Goal: Task Accomplishment & Management: Complete application form

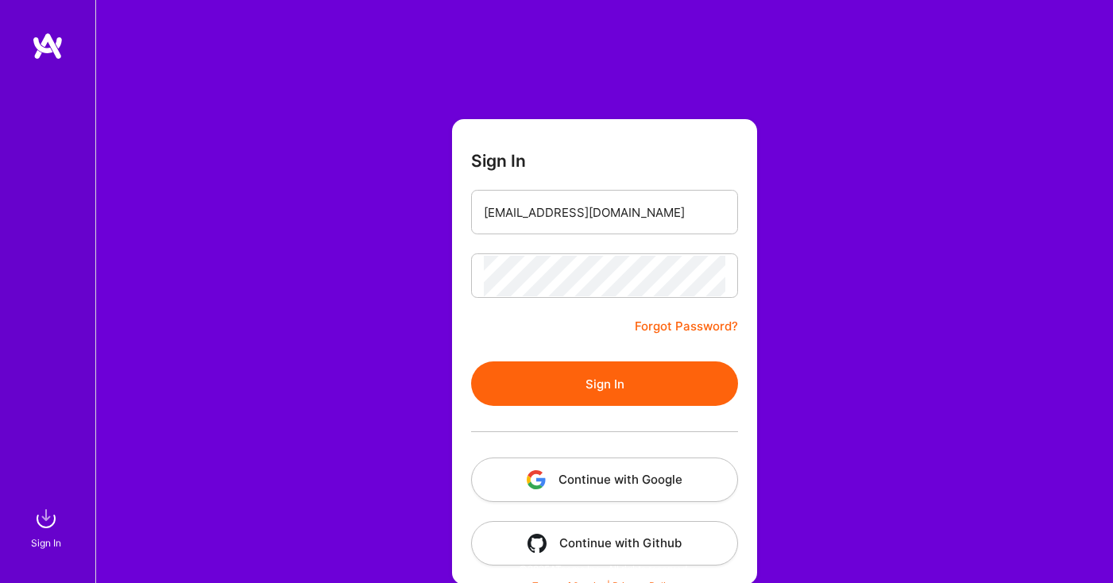
click at [574, 386] on button "Sign In" at bounding box center [604, 383] width 267 height 44
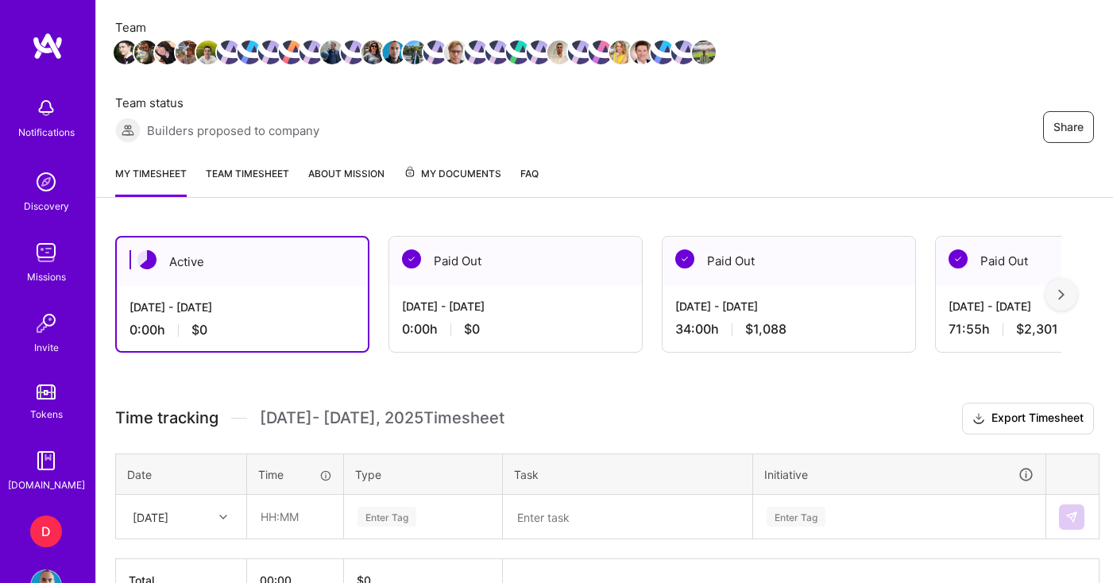
scroll to position [309, 0]
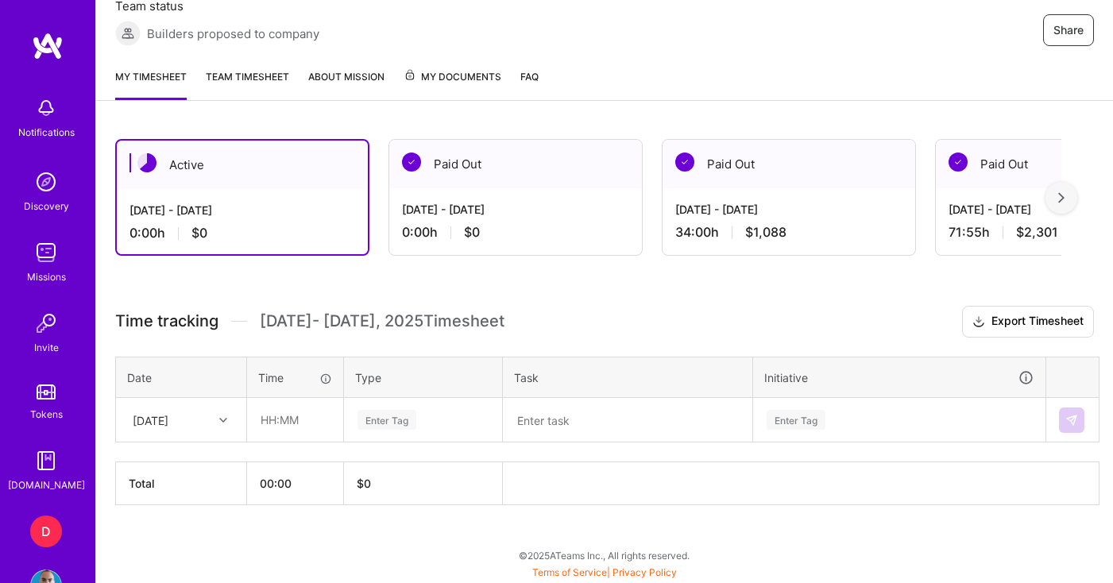
click at [145, 430] on div "[DATE]" at bounding box center [169, 420] width 88 height 26
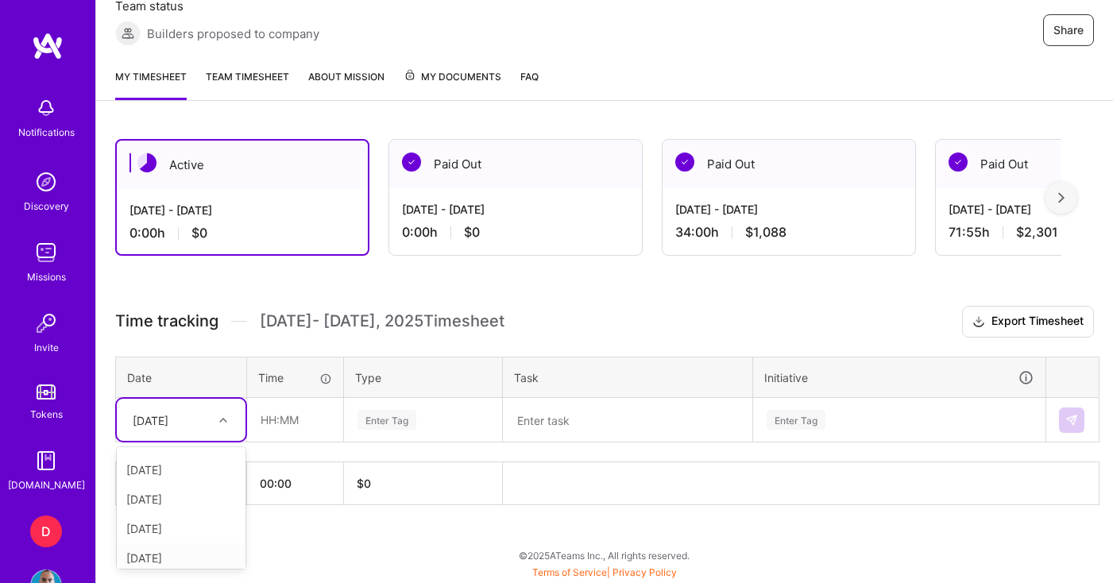
scroll to position [0, 0]
click at [177, 467] on div "[DATE]" at bounding box center [181, 464] width 129 height 29
click at [298, 427] on input "text" at bounding box center [295, 420] width 95 height 42
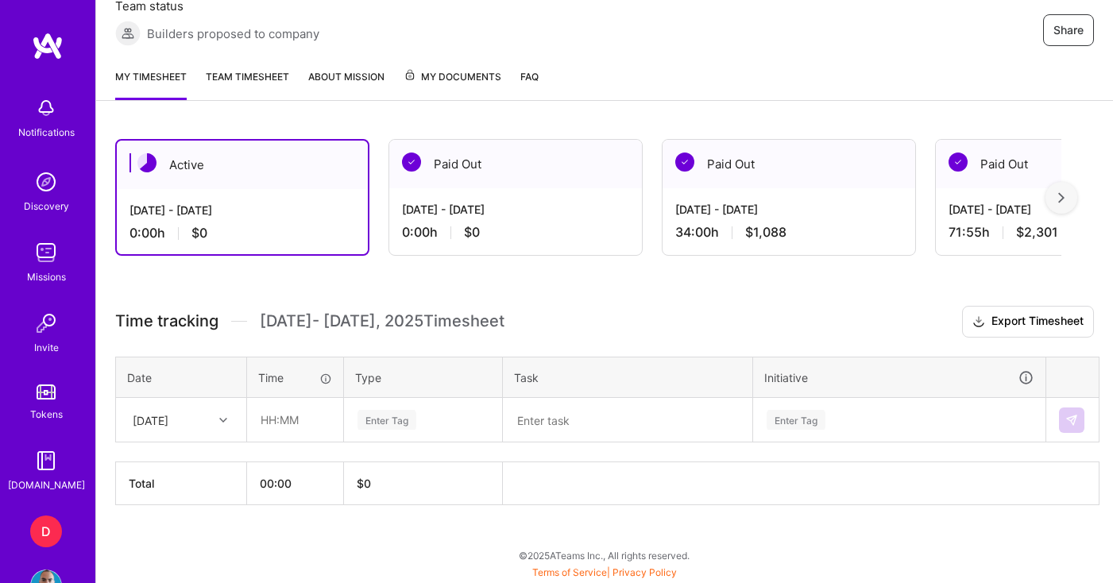
click at [394, 420] on div "Enter Tag" at bounding box center [387, 420] width 59 height 25
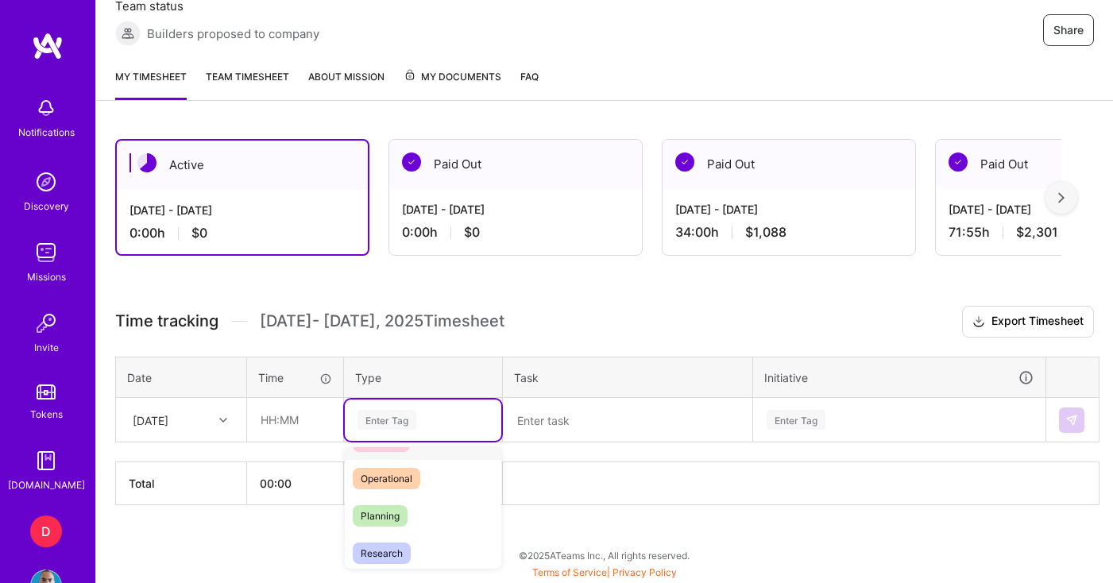
scroll to position [294, 0]
type input "me"
click at [394, 460] on span "Meetings" at bounding box center [381, 463] width 57 height 21
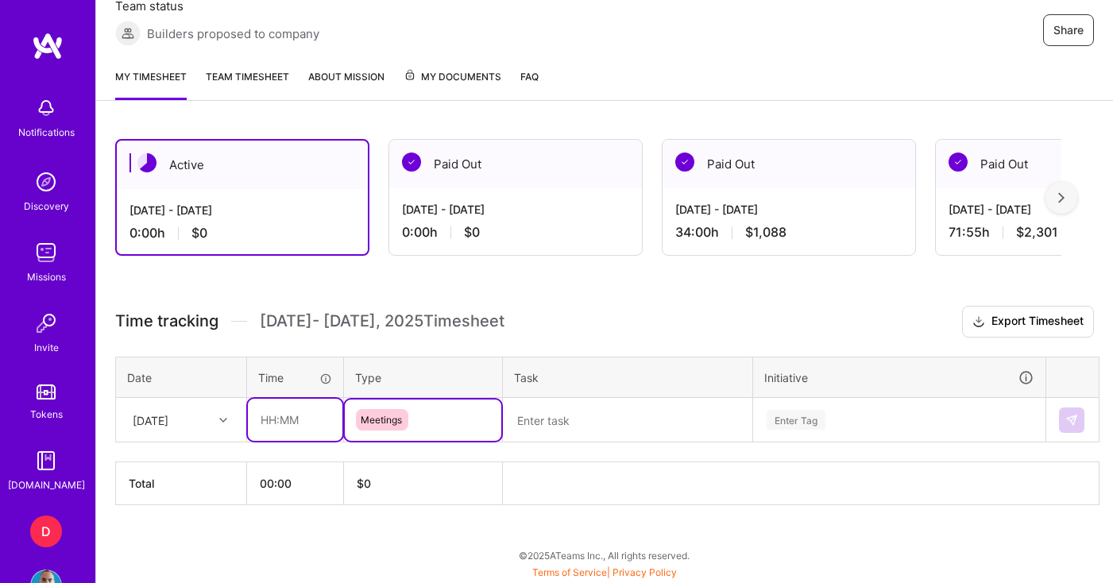
click at [306, 433] on input "text" at bounding box center [295, 420] width 95 height 42
type input "01:00"
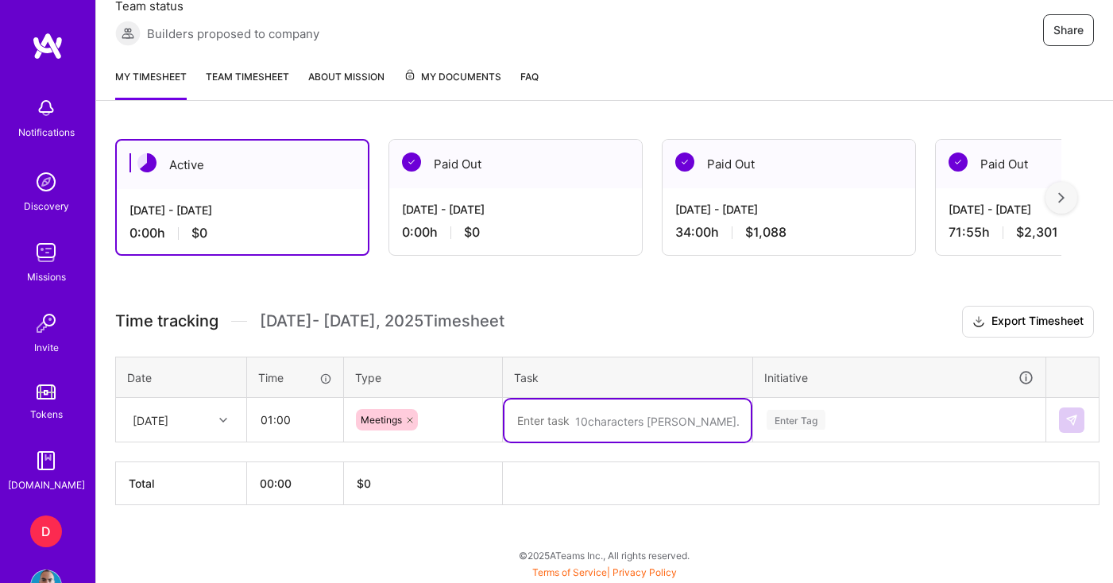
click at [575, 432] on textarea at bounding box center [627, 421] width 246 height 42
type textarea "Post CWC EM meeting"
click at [888, 423] on div "Enter Tag" at bounding box center [899, 420] width 291 height 41
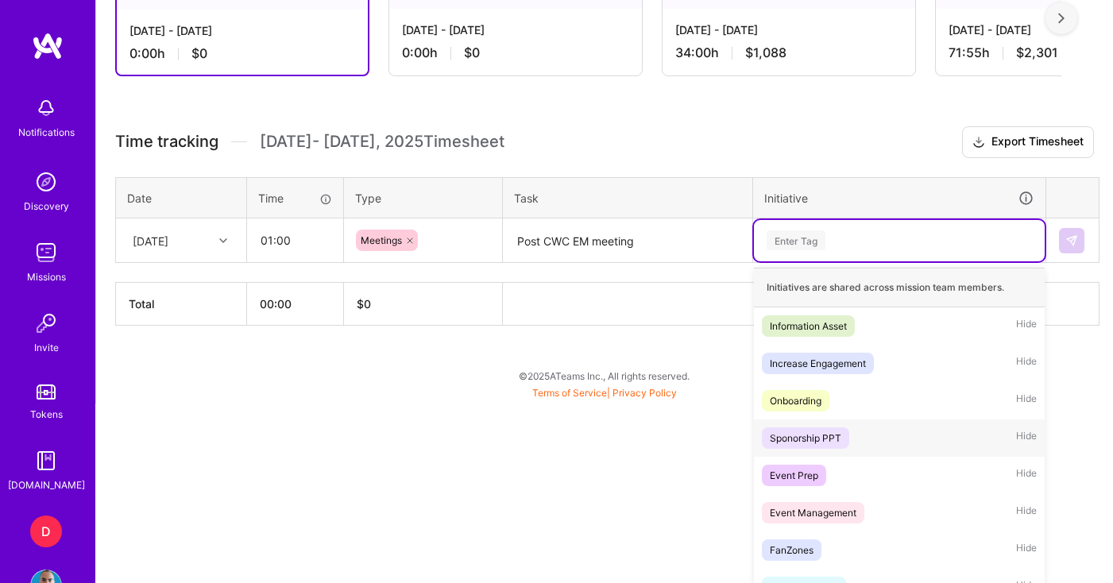
scroll to position [499, 0]
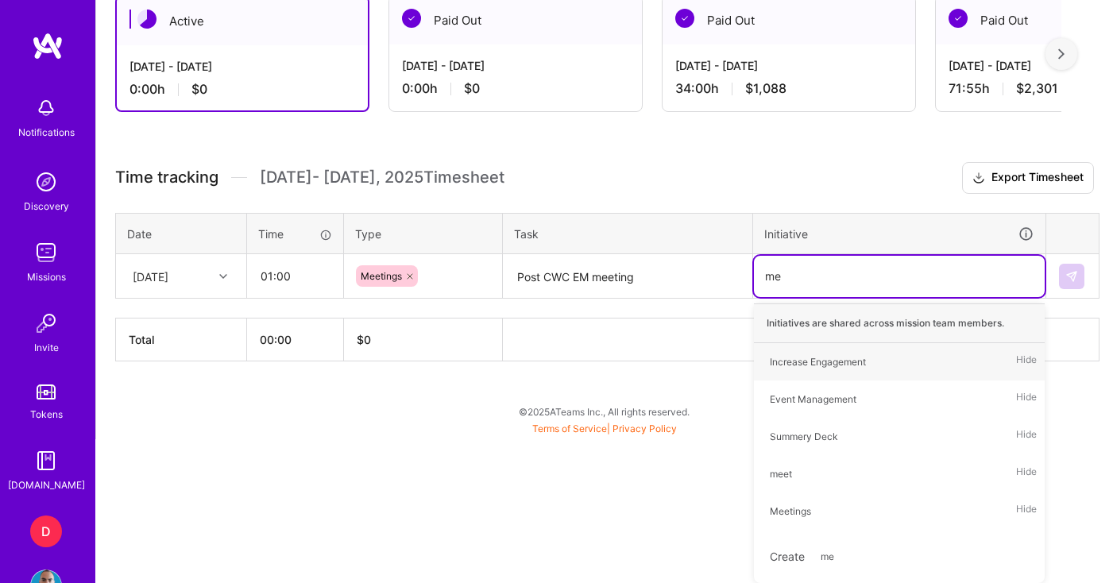
type input "mee"
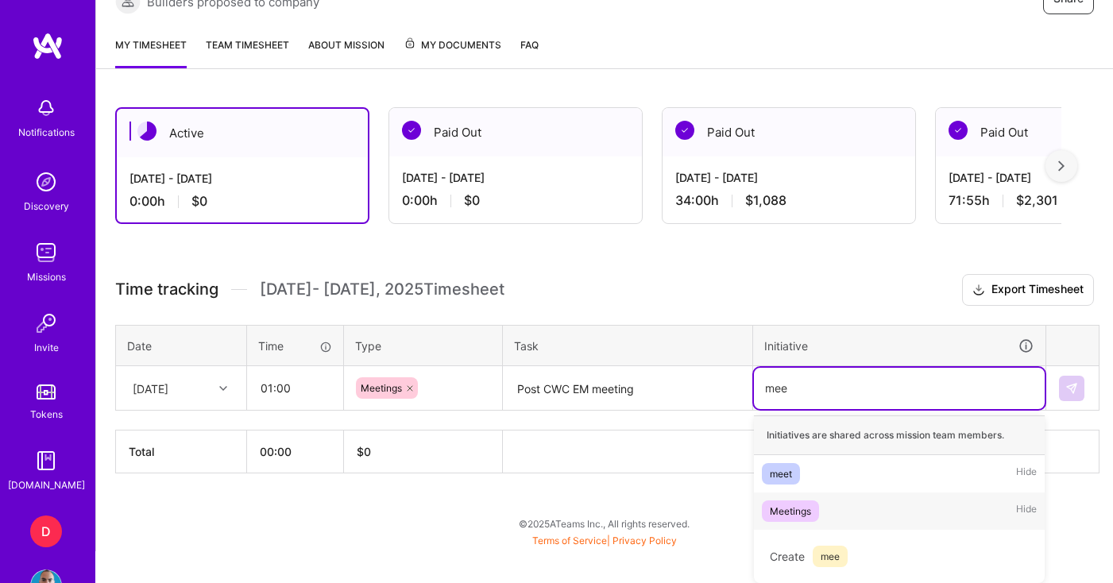
click at [800, 508] on div "Meetings" at bounding box center [790, 511] width 41 height 17
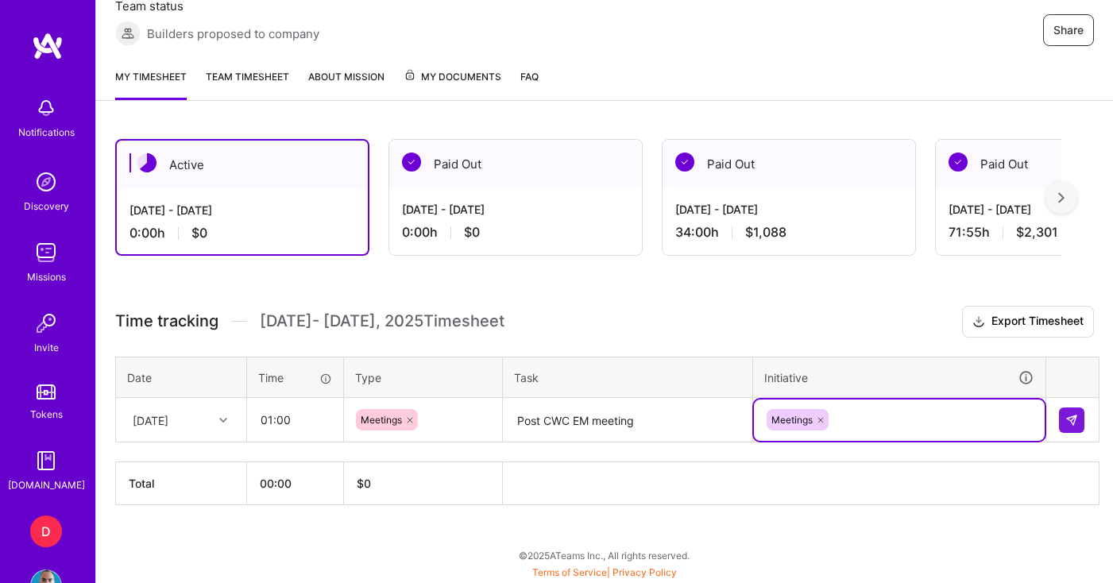
click at [846, 422] on div "option Meetings, selected. Select is focused ,type to refine list, press Down t…" at bounding box center [899, 420] width 291 height 41
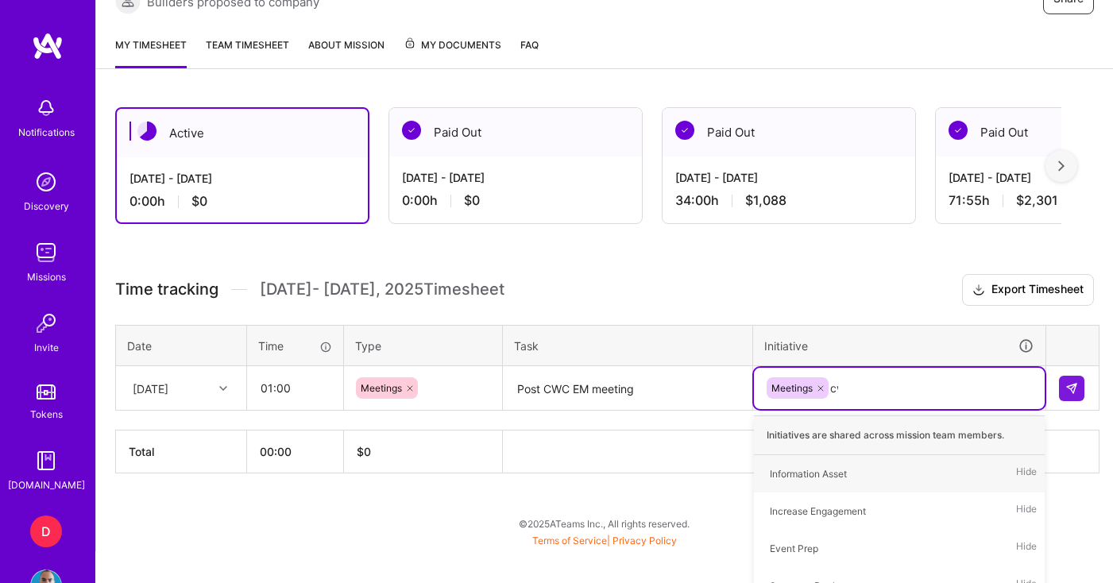
type input "cwc"
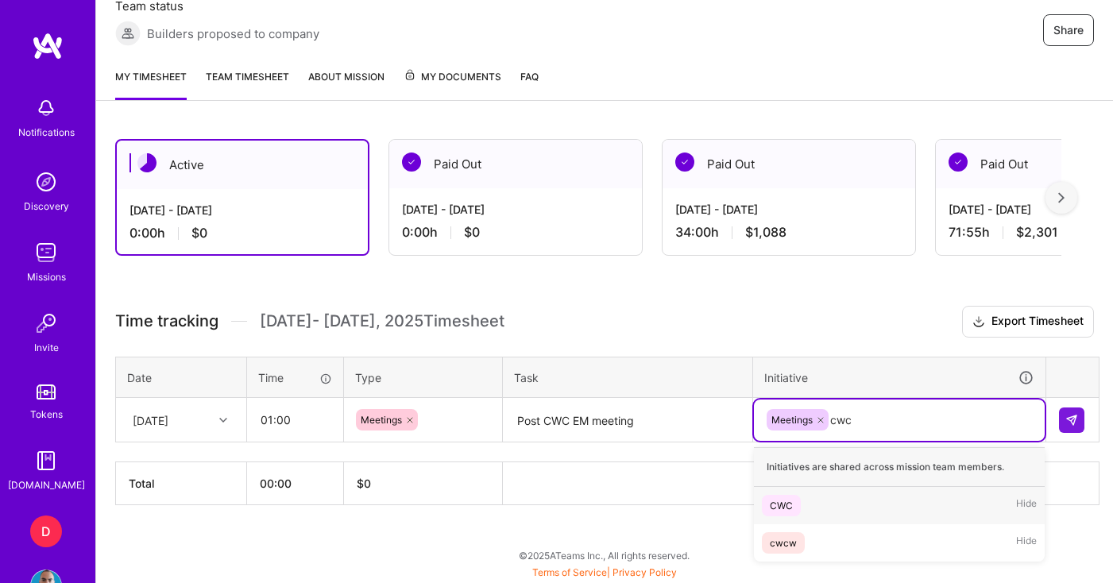
scroll to position [309, 0]
click at [779, 508] on div "CWC" at bounding box center [781, 505] width 23 height 17
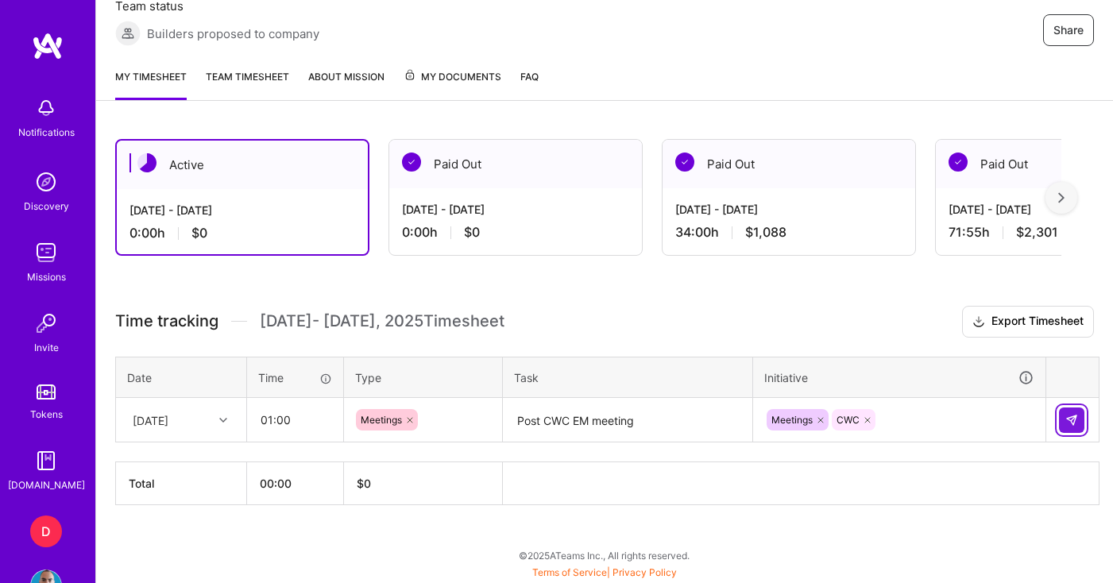
click at [1073, 423] on img at bounding box center [1071, 420] width 13 height 13
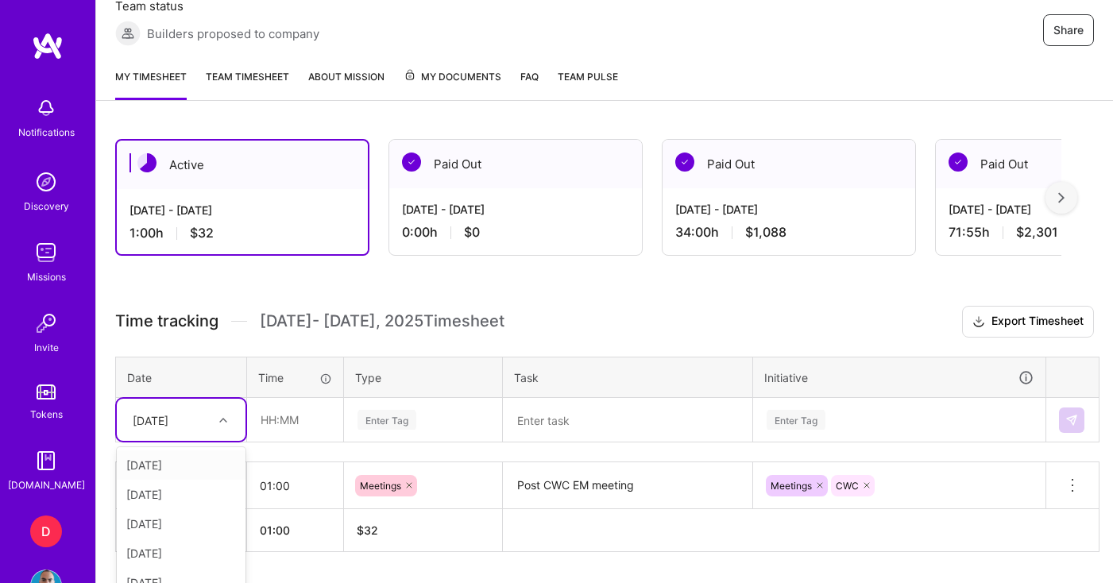
scroll to position [356, 0]
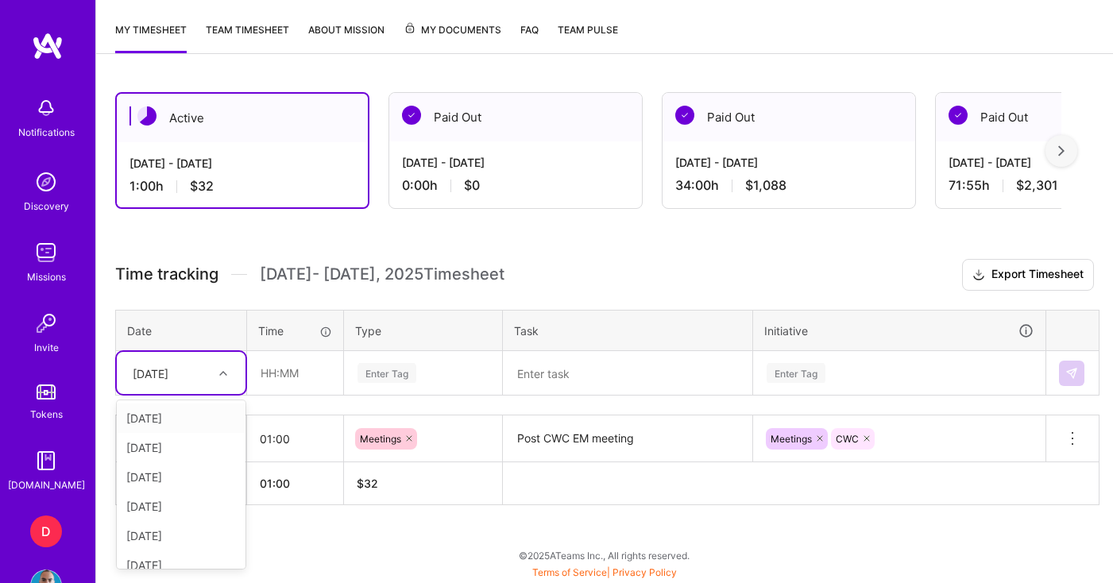
click at [226, 394] on div "option [DATE], selected. option [DATE] focused, 2 of 11. 10 results available. …" at bounding box center [181, 373] width 129 height 42
click at [170, 518] on div "[DATE]" at bounding box center [181, 511] width 129 height 29
click at [283, 374] on input "text" at bounding box center [295, 373] width 95 height 42
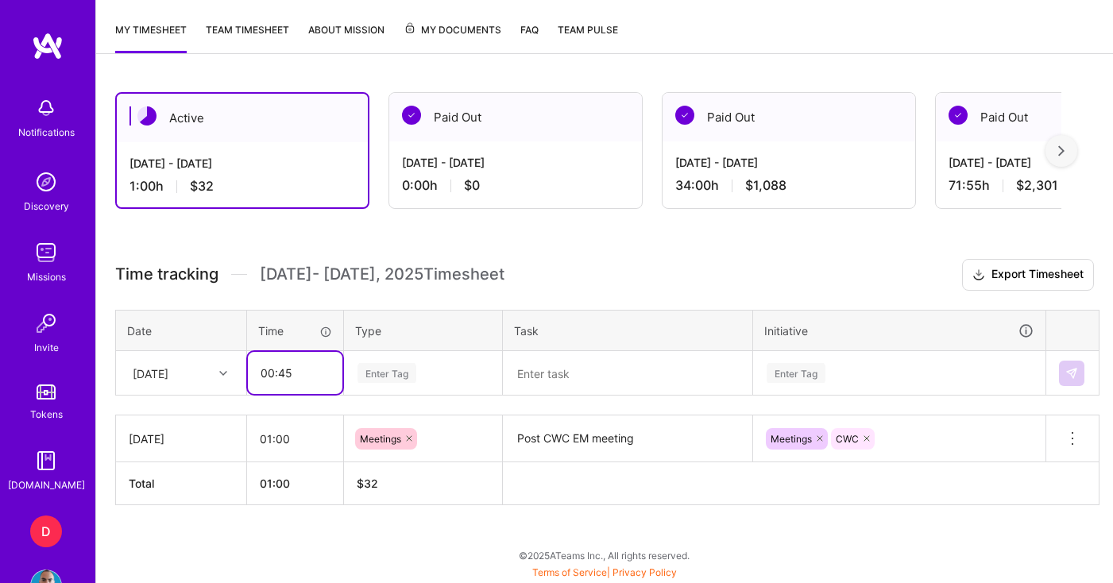
type input "00:45"
click at [439, 369] on div "Enter Tag" at bounding box center [423, 373] width 134 height 20
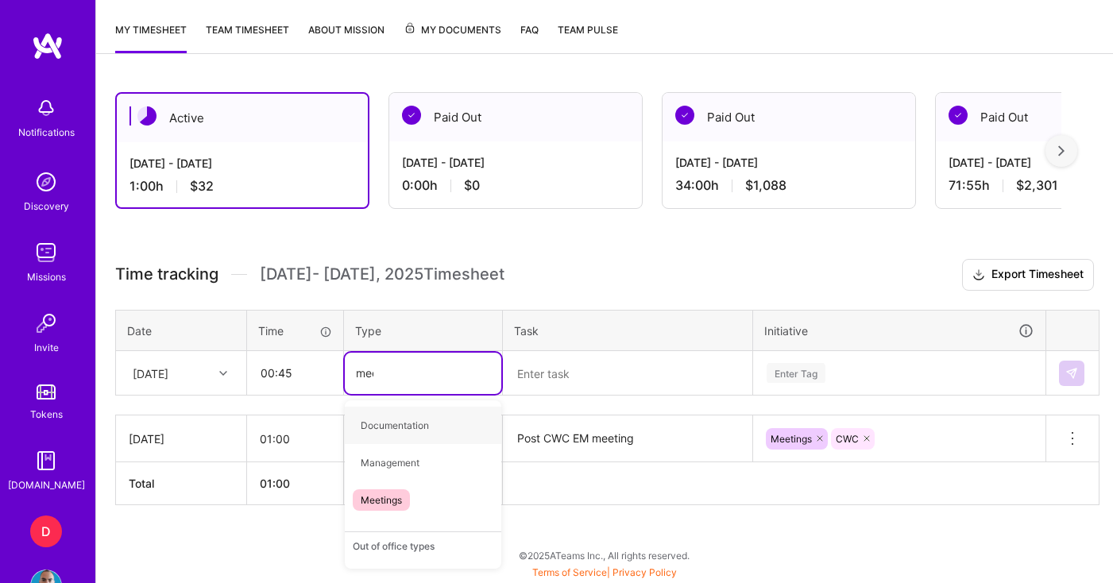
type input "meet"
drag, startPoint x: 406, startPoint y: 427, endPoint x: 437, endPoint y: 422, distance: 31.5
click at [406, 427] on span "Meetings" at bounding box center [381, 425] width 57 height 21
click at [561, 377] on textarea at bounding box center [627, 374] width 246 height 42
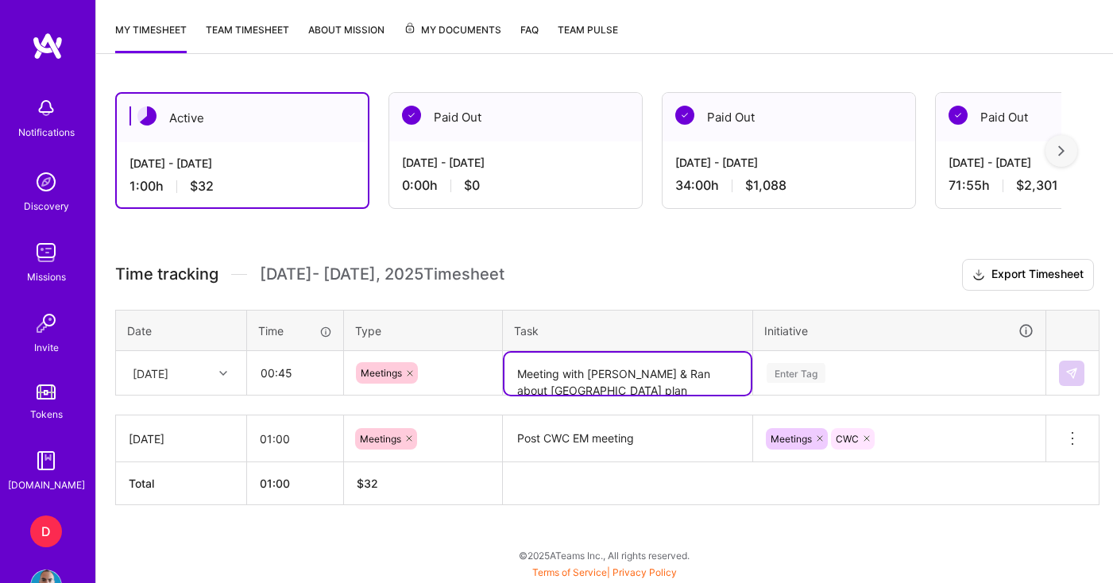
click at [709, 377] on textarea "Meeting with [PERSON_NAME] & Ran about [GEOGRAPHIC_DATA] plan" at bounding box center [627, 374] width 246 height 42
type textarea "Meeting with [PERSON_NAME] & Ran about Spain FZ season plan"
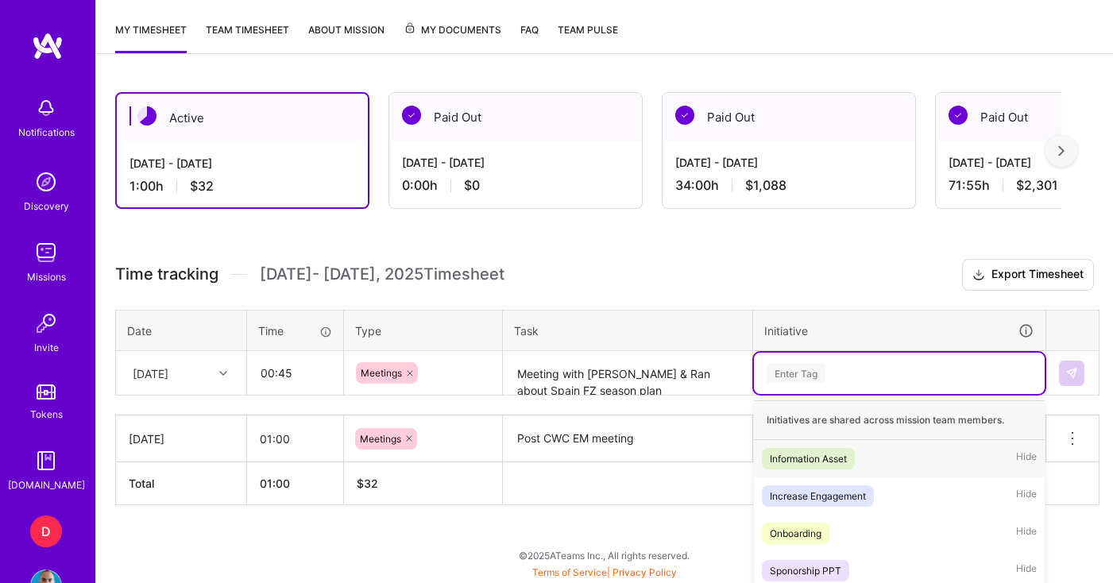
click at [827, 364] on div "option CWC, selected. option Information Asset focused, 1 of 30. 30 results ava…" at bounding box center [899, 373] width 291 height 41
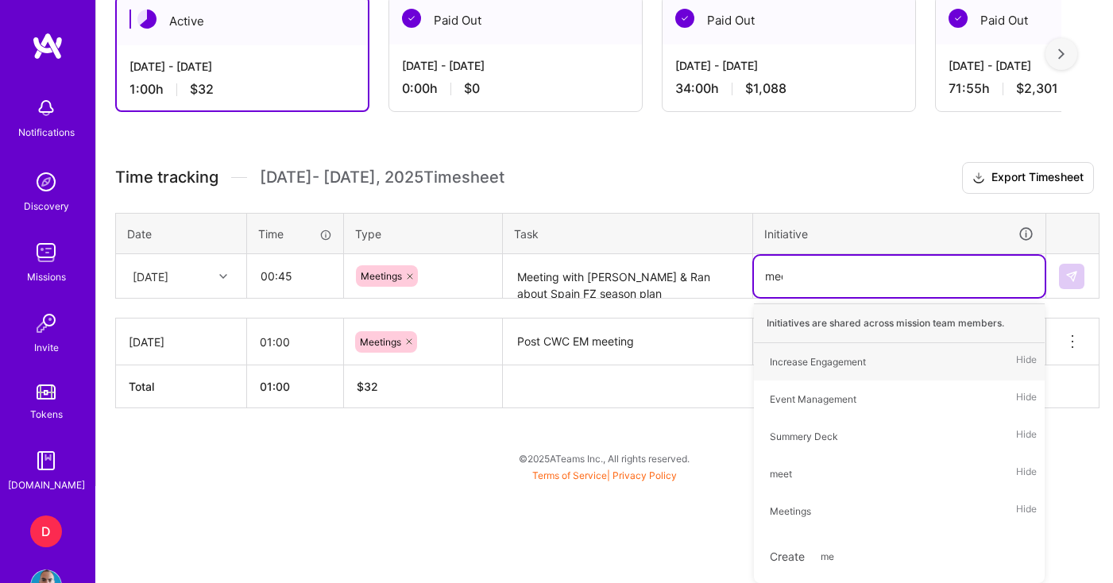
scroll to position [356, 0]
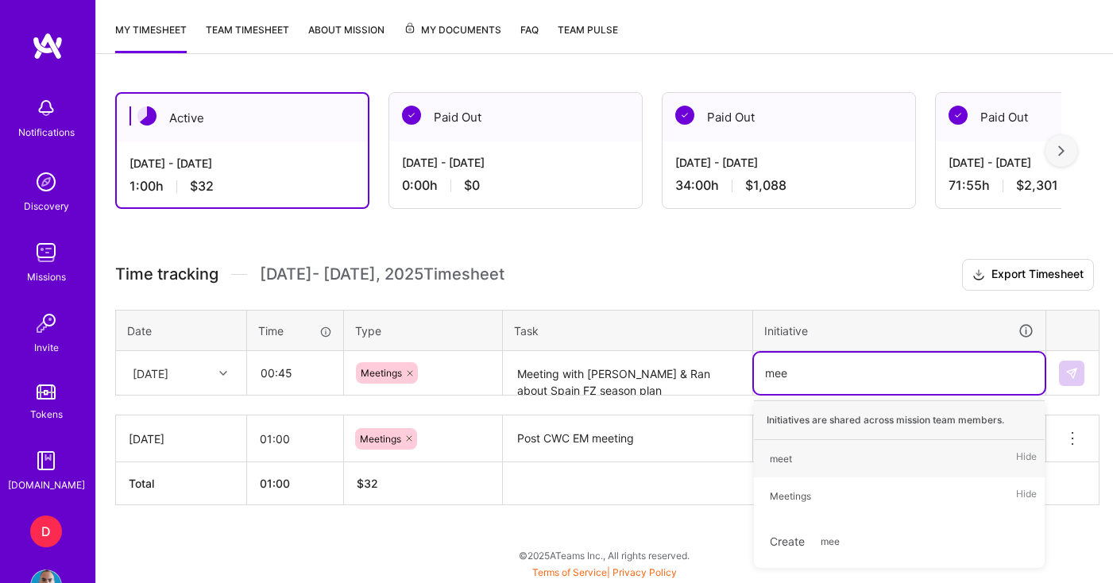
type input "meet"
click at [792, 497] on div "Meetings" at bounding box center [790, 496] width 41 height 17
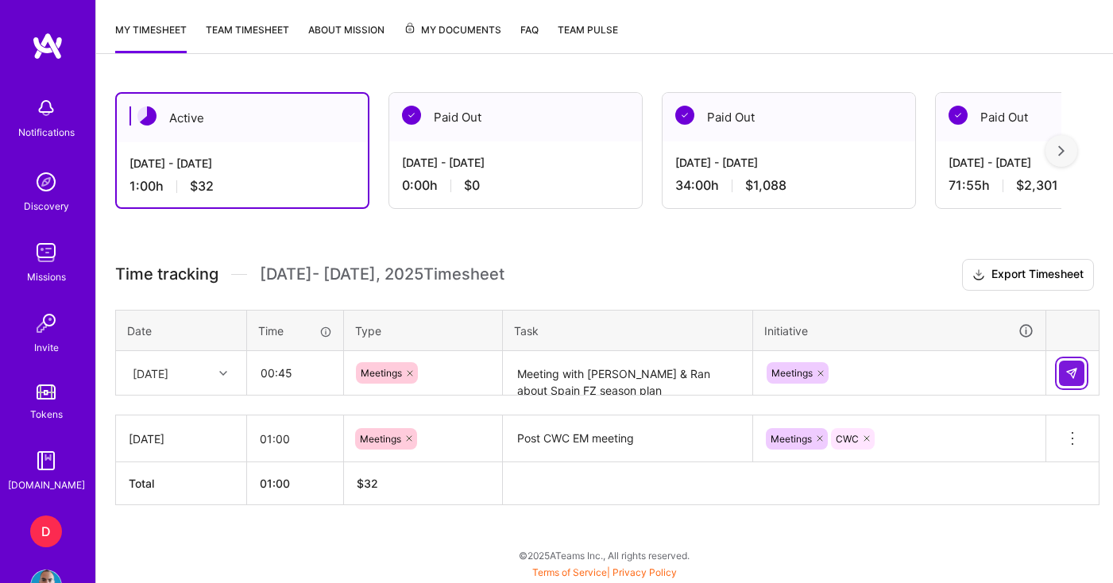
click at [1073, 373] on img at bounding box center [1071, 373] width 13 height 13
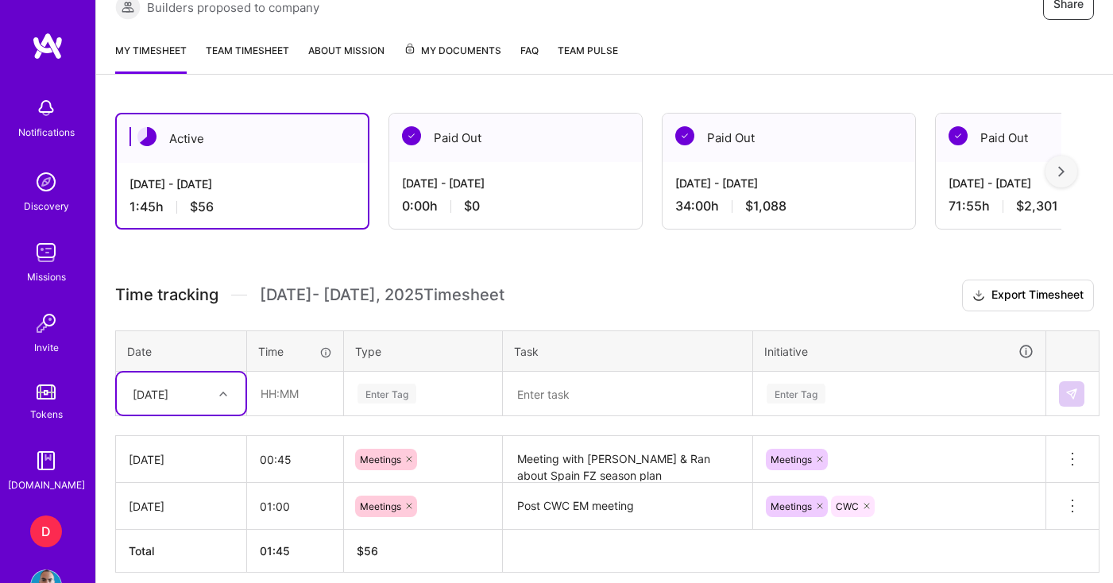
scroll to position [325, 0]
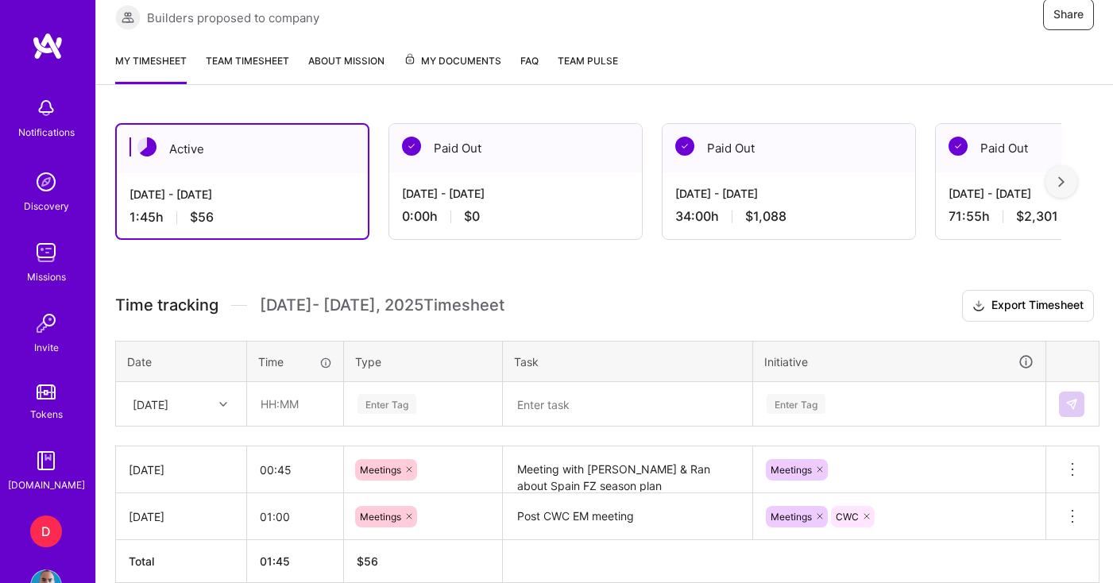
click at [257, 54] on link "Team timesheet" at bounding box center [247, 68] width 83 height 32
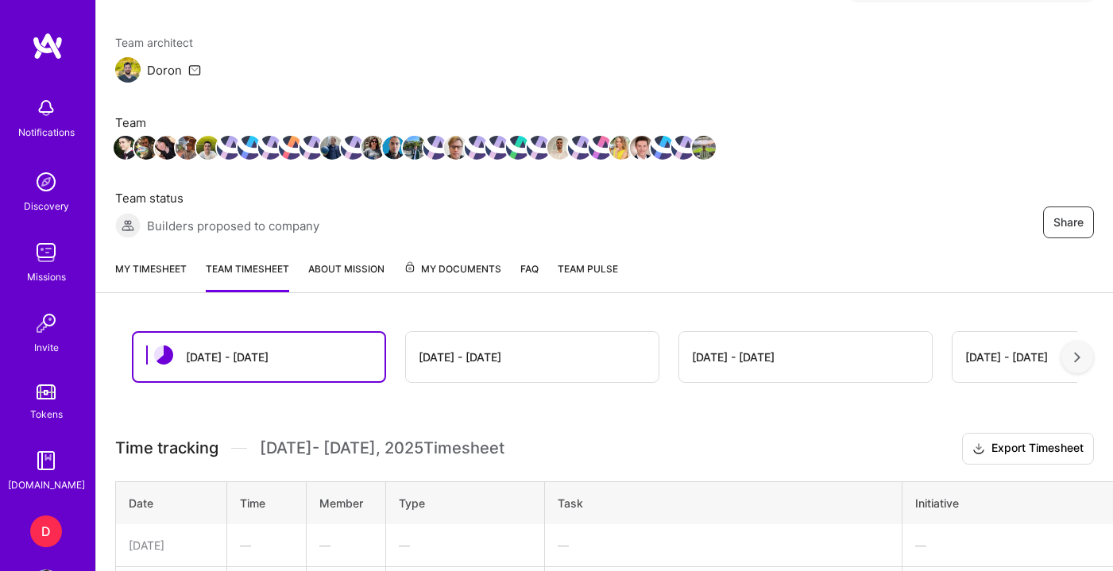
scroll to position [25, 0]
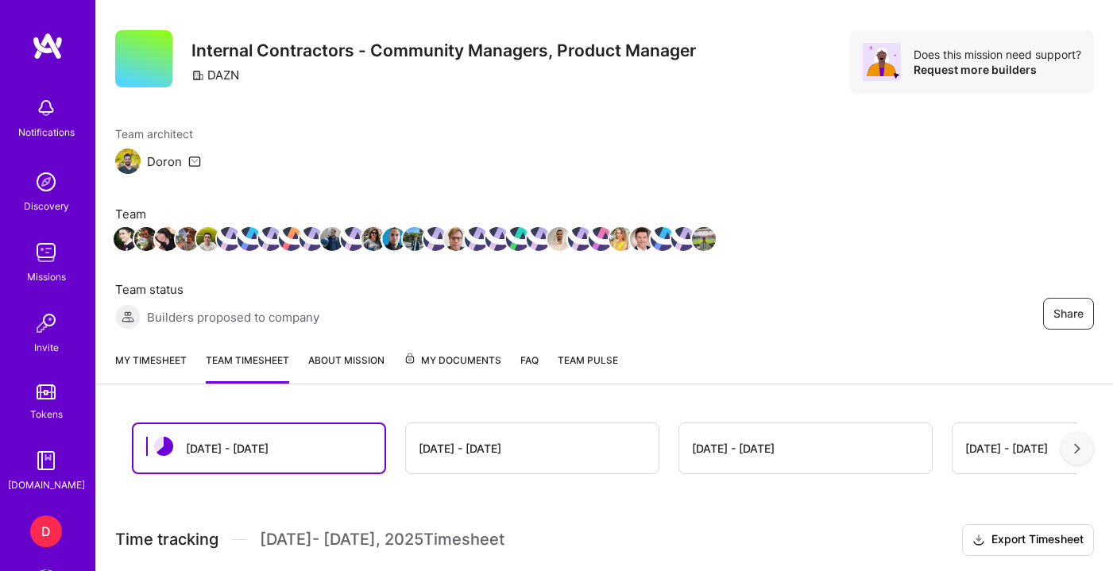
click at [153, 365] on link "My timesheet" at bounding box center [151, 368] width 72 height 32
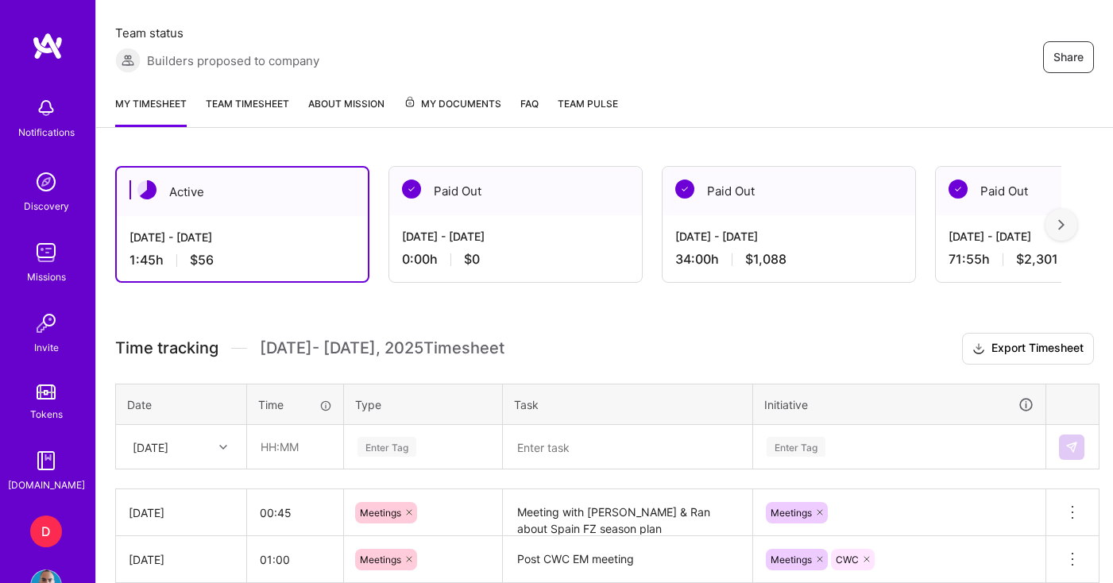
click at [208, 446] on div "[DATE]" at bounding box center [181, 447] width 129 height 42
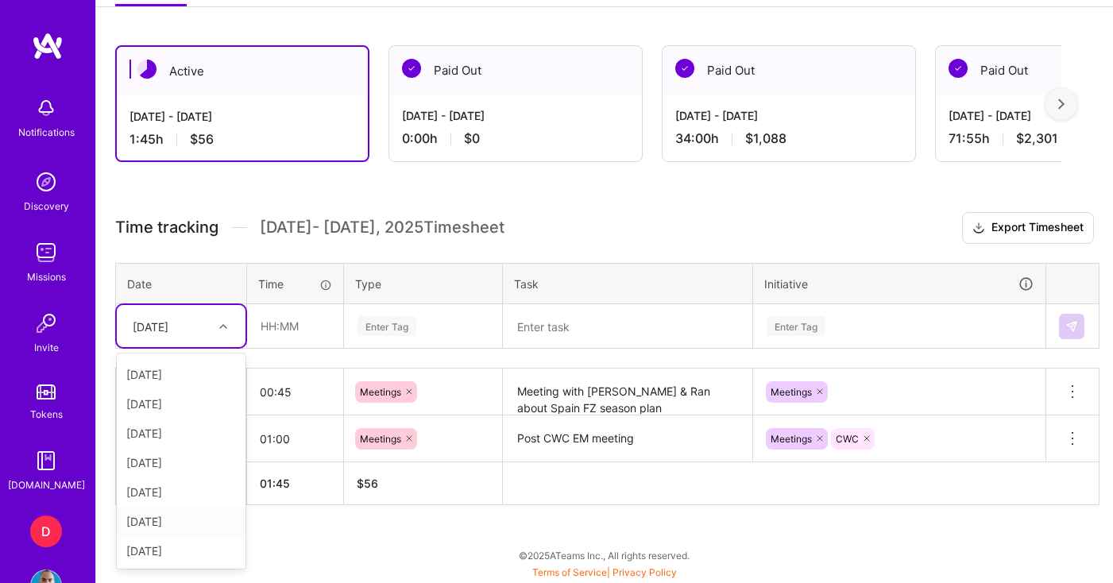
scroll to position [85, 0]
click at [166, 464] on div "[DATE]" at bounding box center [181, 462] width 129 height 29
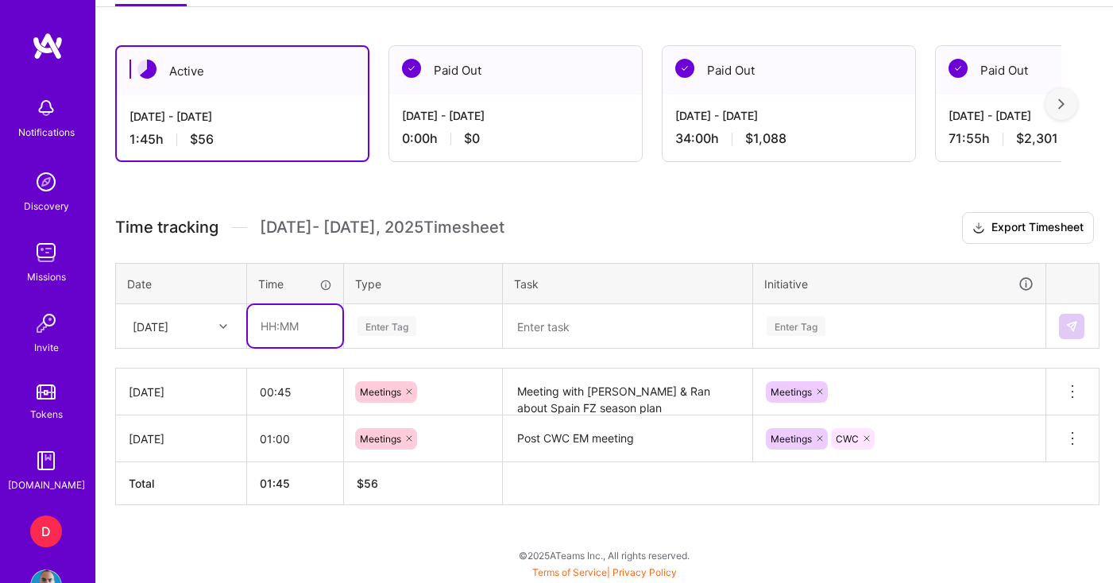
click at [307, 332] on input "text" at bounding box center [295, 326] width 95 height 42
click at [265, 328] on input "03:30" at bounding box center [295, 326] width 95 height 42
drag, startPoint x: 310, startPoint y: 327, endPoint x: 253, endPoint y: 324, distance: 56.5
click at [253, 324] on input "03:30" at bounding box center [295, 326] width 95 height 42
type input "01:00"
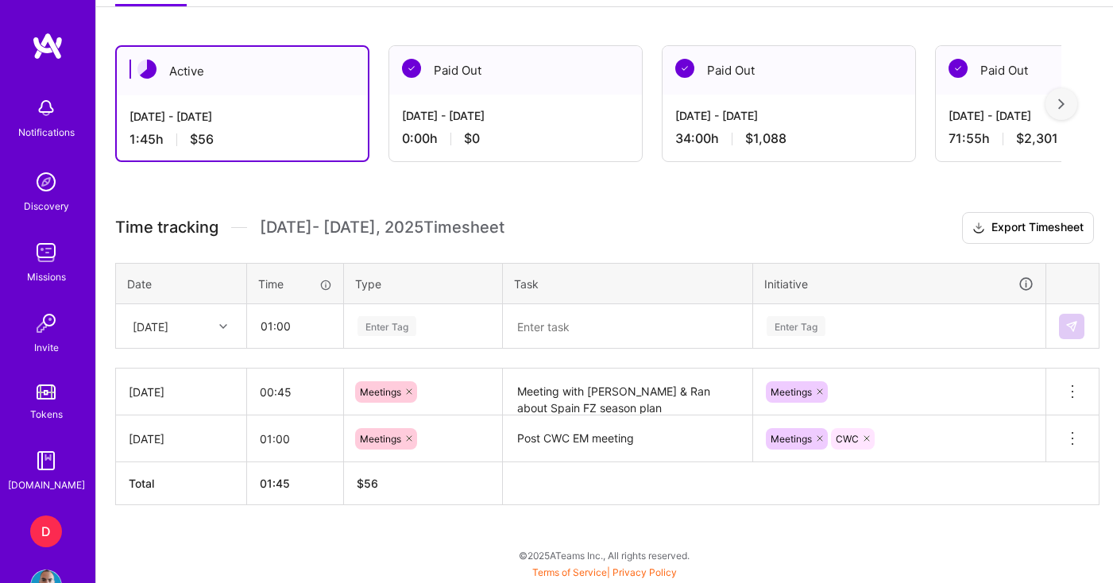
click at [608, 330] on textarea at bounding box center [627, 326] width 246 height 41
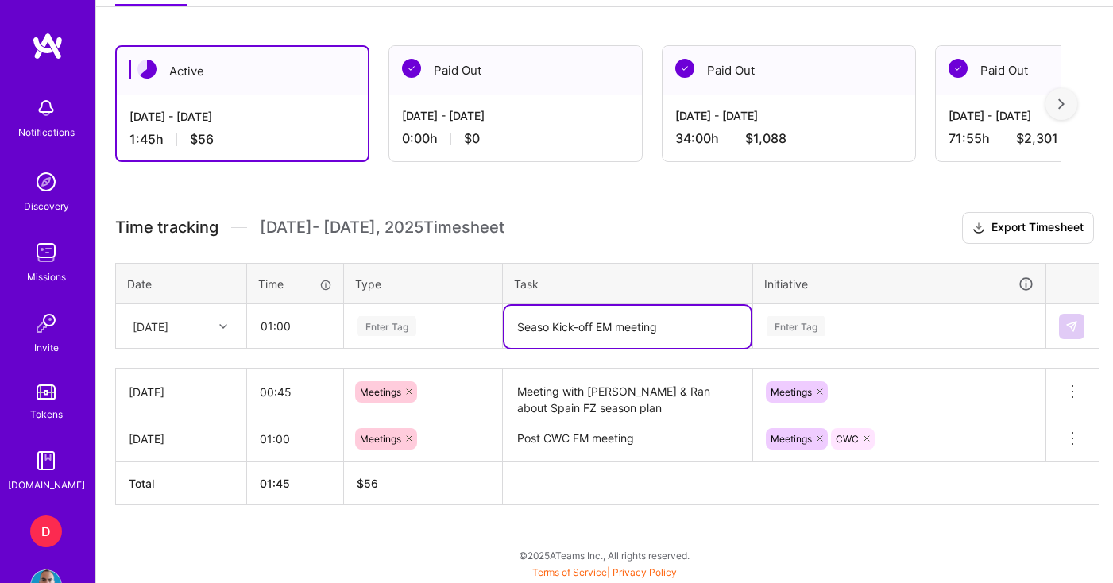
type textarea "Seaso Kick-off EM meeting"
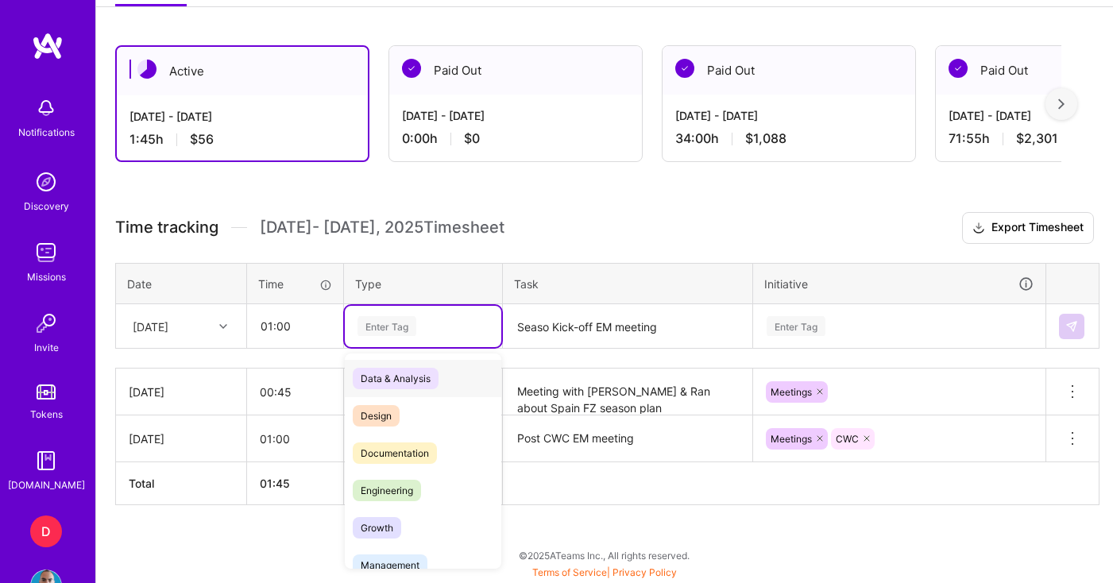
click at [425, 331] on div "Enter Tag" at bounding box center [423, 326] width 134 height 20
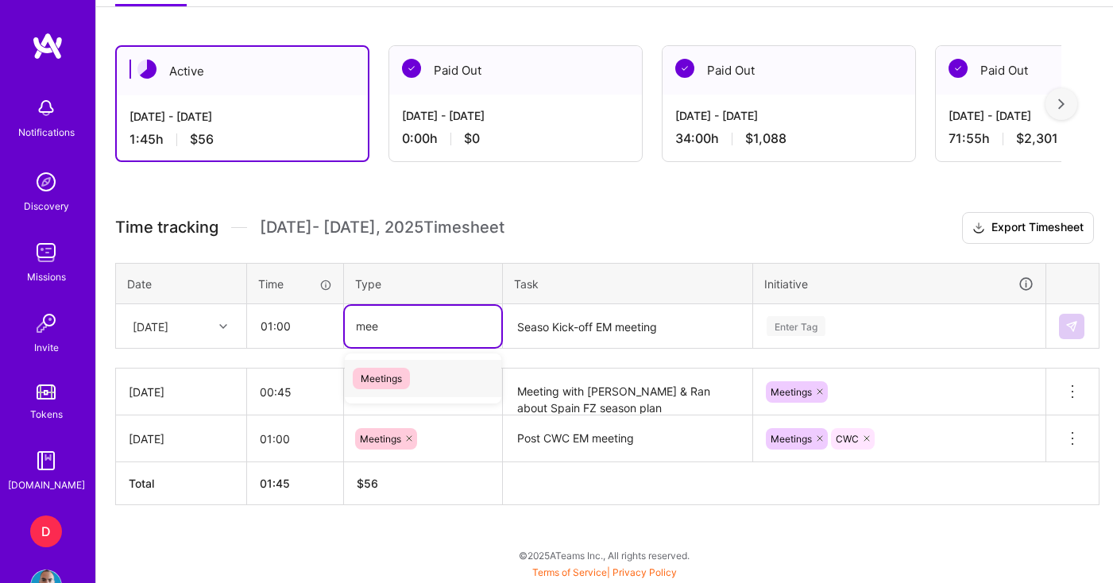
type input "mee"
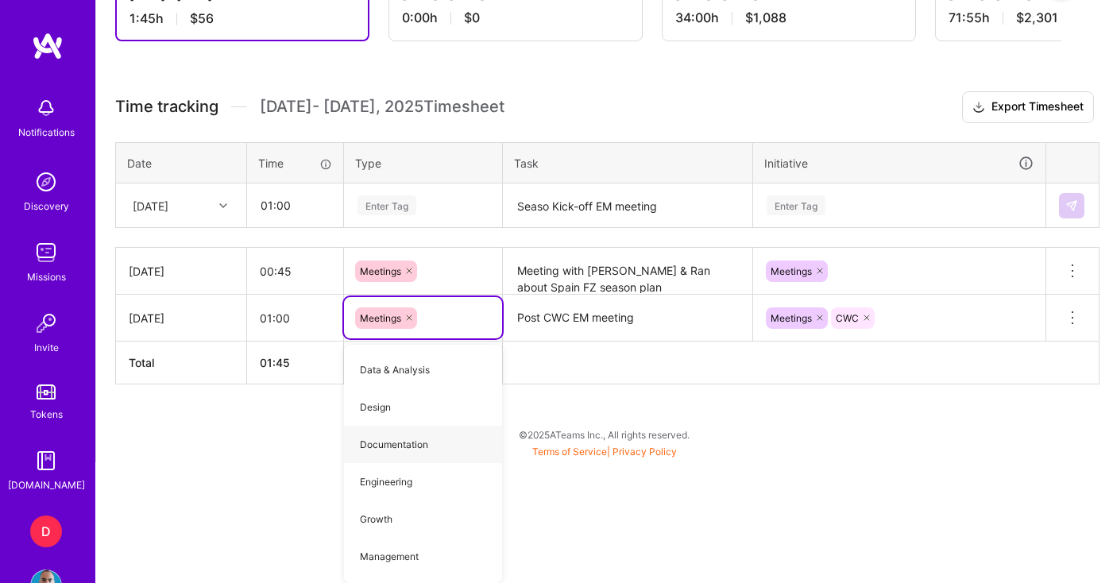
scroll to position [403, 0]
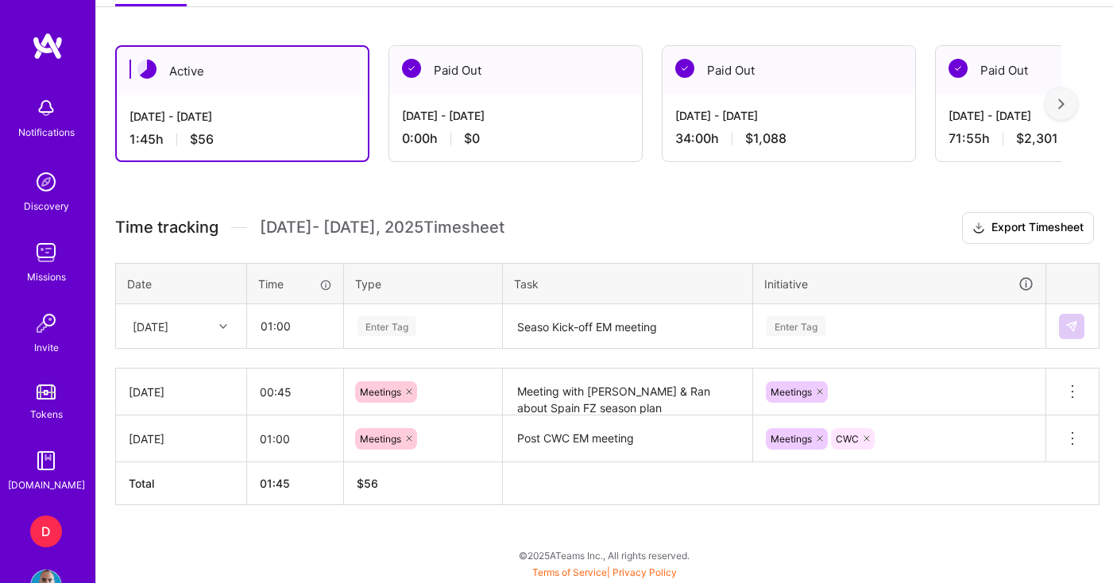
click at [425, 232] on div "Time tracking [DATE] - [DATE] Timesheet Export Timesheet Date Time Type Task In…" at bounding box center [604, 358] width 979 height 293
click at [392, 339] on div "Enter Tag" at bounding box center [423, 326] width 157 height 41
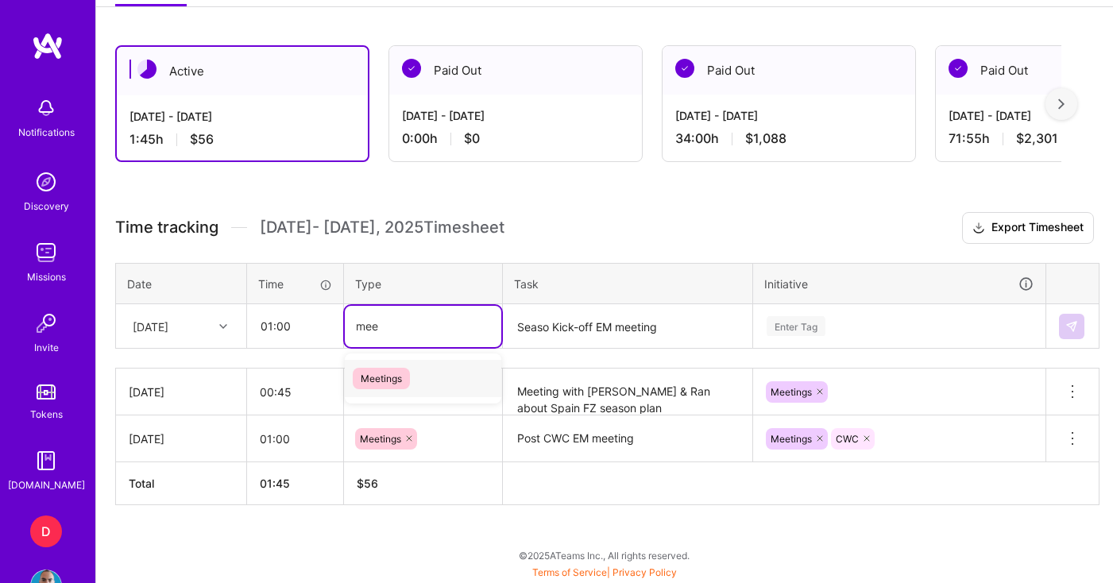
type input "meet"
click at [394, 366] on div "Meetings" at bounding box center [423, 378] width 157 height 37
click at [823, 329] on div "Enter Tag" at bounding box center [899, 326] width 291 height 41
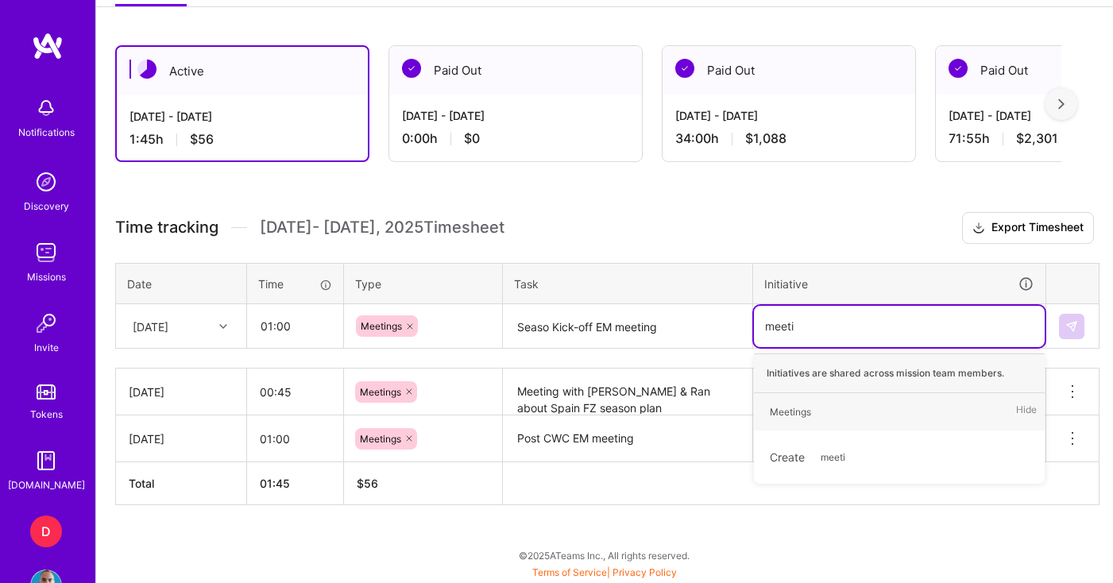
type input "meetin"
click at [810, 401] on span "Meetings" at bounding box center [790, 411] width 57 height 21
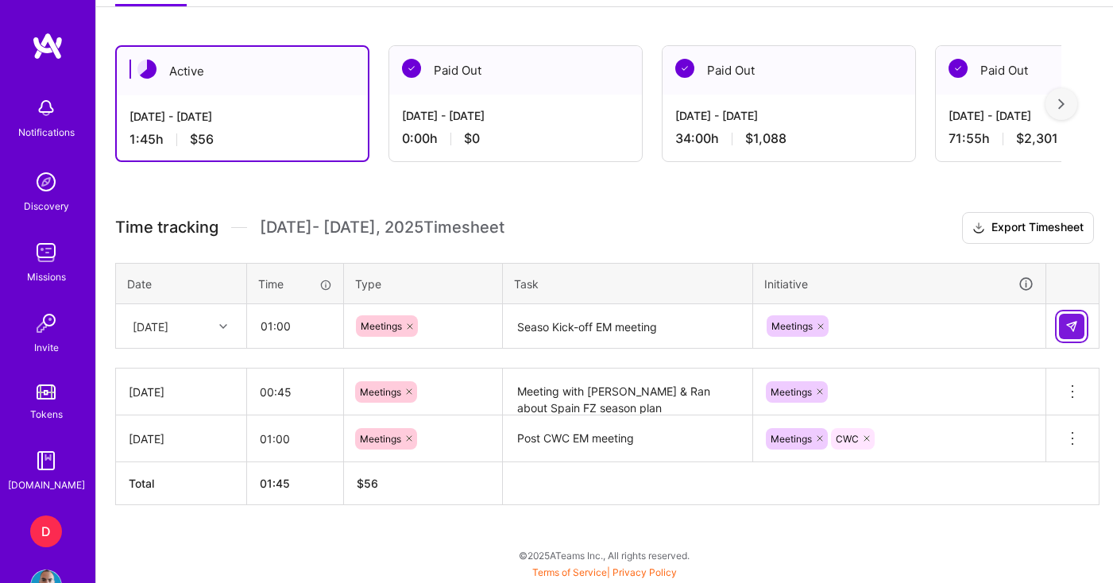
click at [1077, 322] on img at bounding box center [1071, 326] width 13 height 13
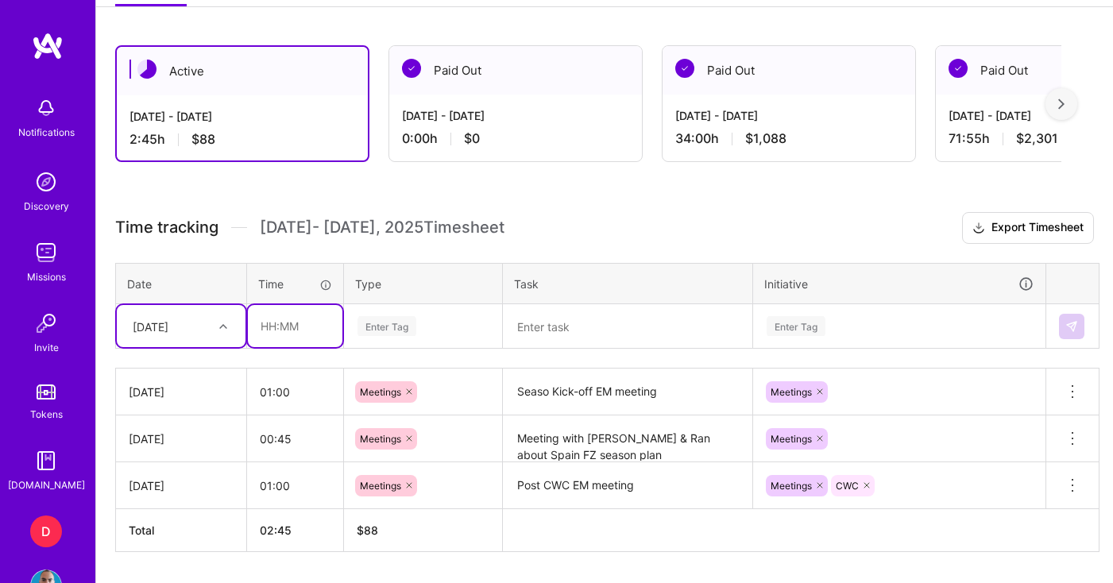
click at [290, 325] on input "text" at bounding box center [295, 326] width 95 height 42
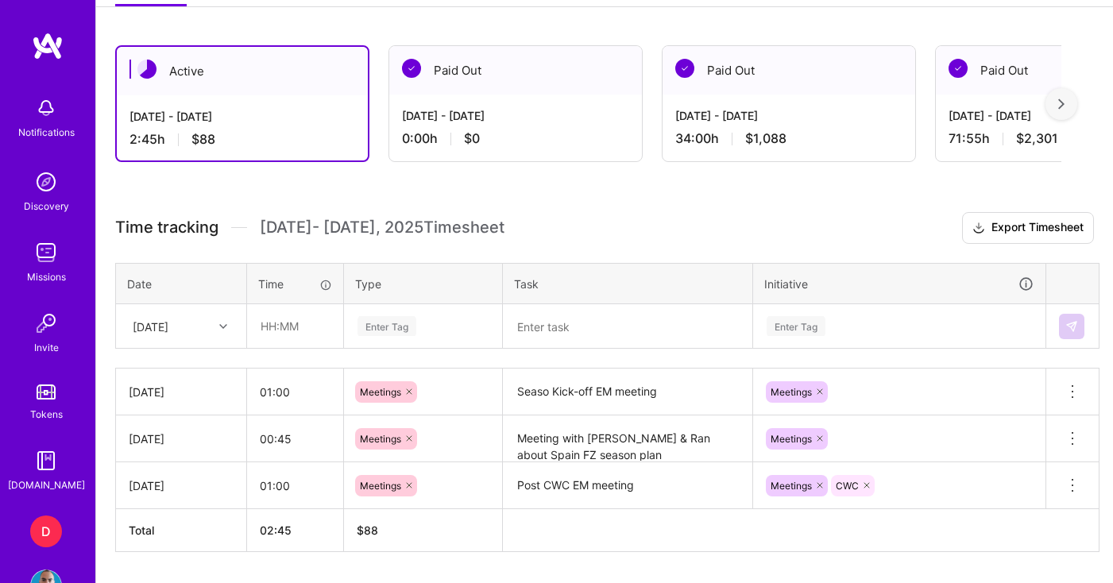
click at [215, 328] on div "[DATE]" at bounding box center [181, 326] width 129 height 42
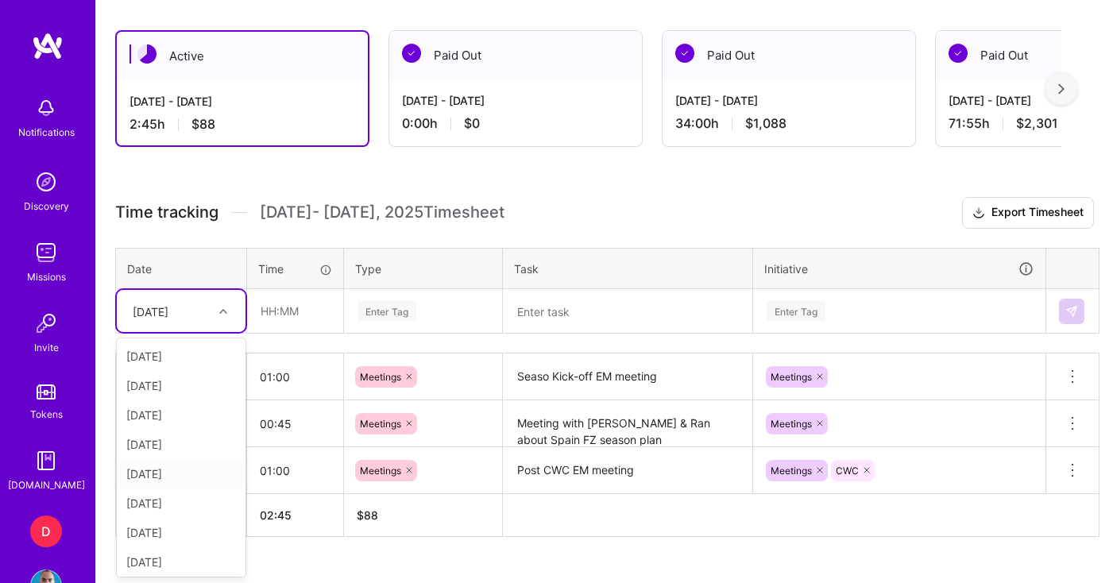
scroll to position [62, 0]
click at [143, 559] on div "[DATE]" at bounding box center [181, 558] width 129 height 29
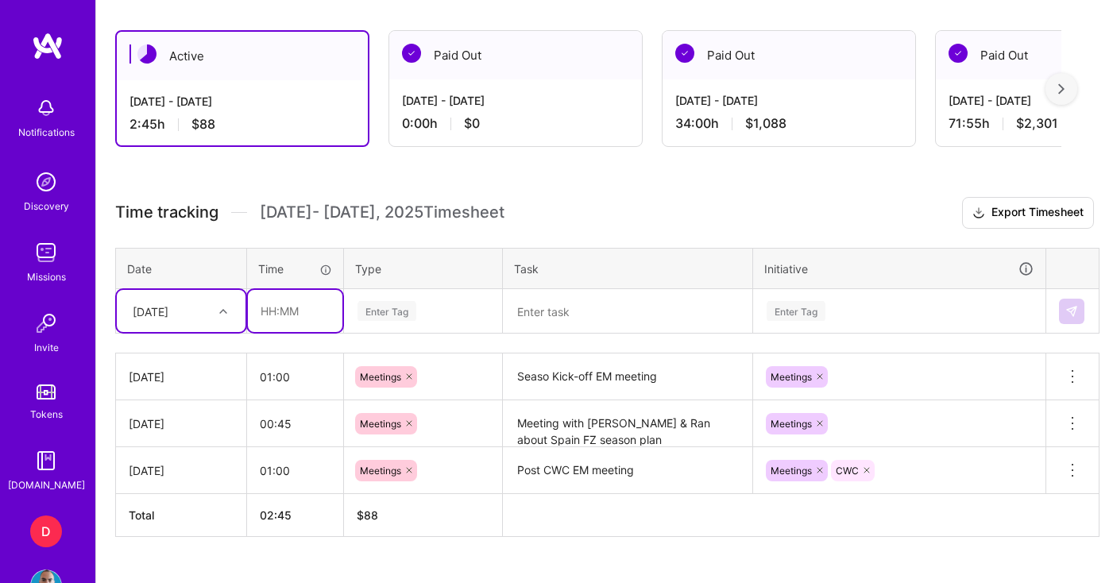
click at [276, 323] on input "text" at bounding box center [295, 311] width 95 height 42
type input "3"
type input "01:00"
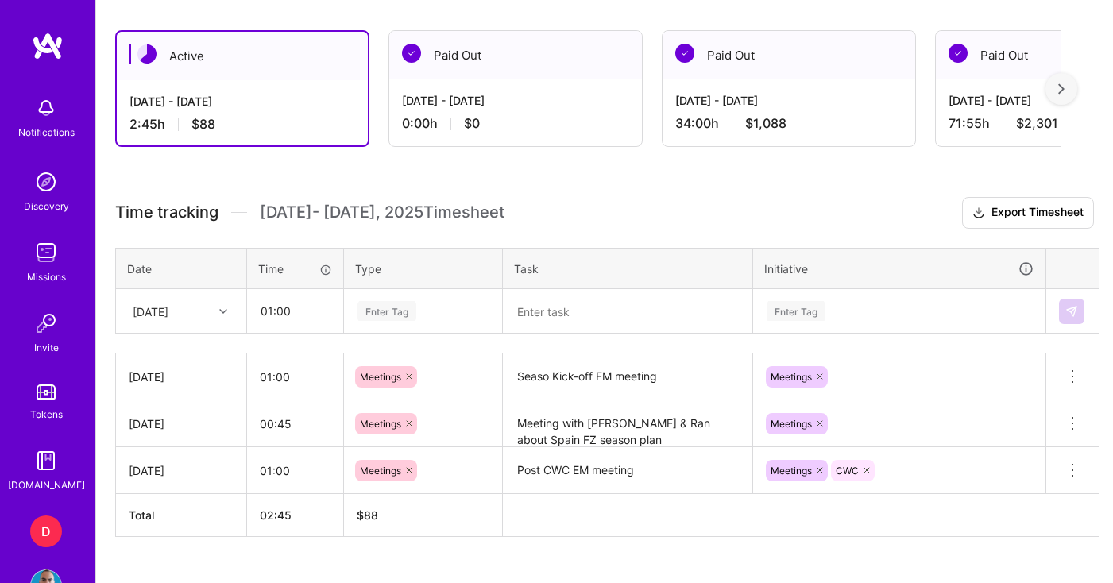
click at [388, 314] on div "Enter Tag" at bounding box center [387, 311] width 59 height 25
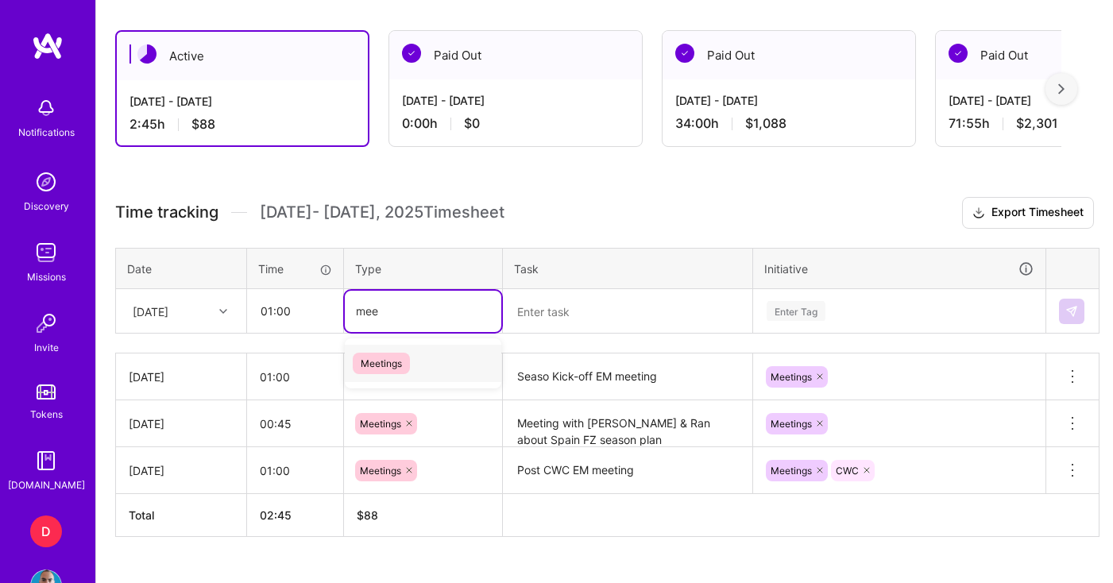
type input "meet"
click at [376, 373] on div "Meetings" at bounding box center [423, 363] width 157 height 37
type input "plann"
click at [383, 354] on span "Planning" at bounding box center [380, 363] width 55 height 21
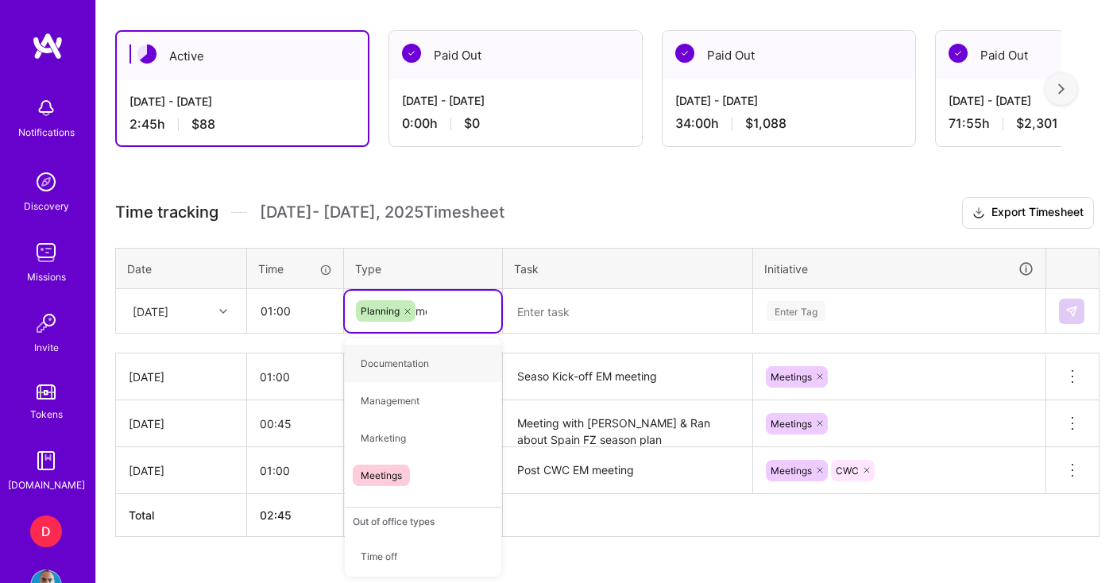
type input "mee"
click at [386, 358] on span "Meetings" at bounding box center [381, 363] width 57 height 21
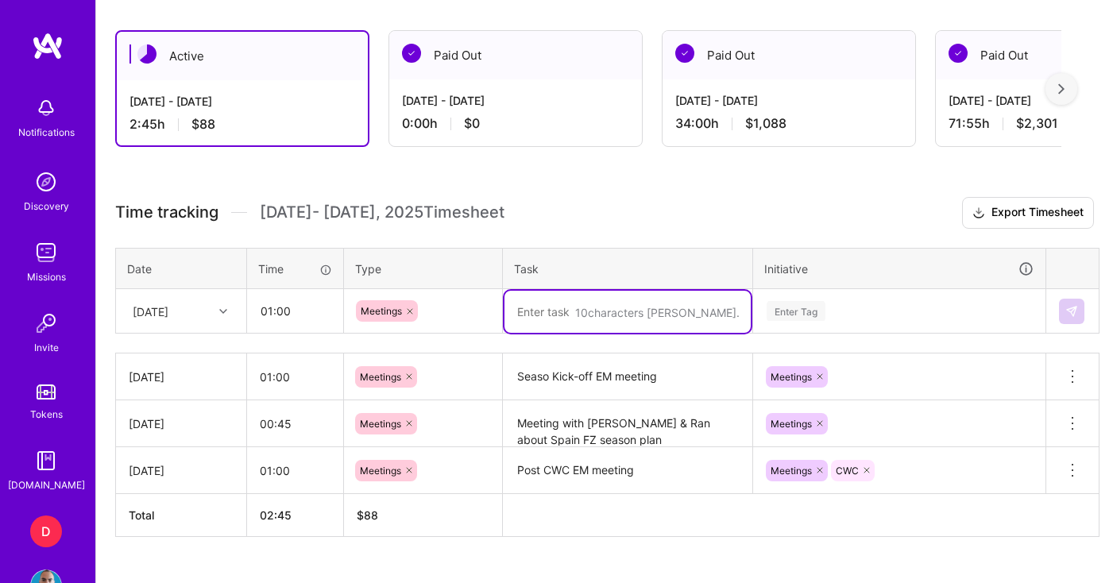
click at [562, 312] on textarea at bounding box center [627, 312] width 246 height 42
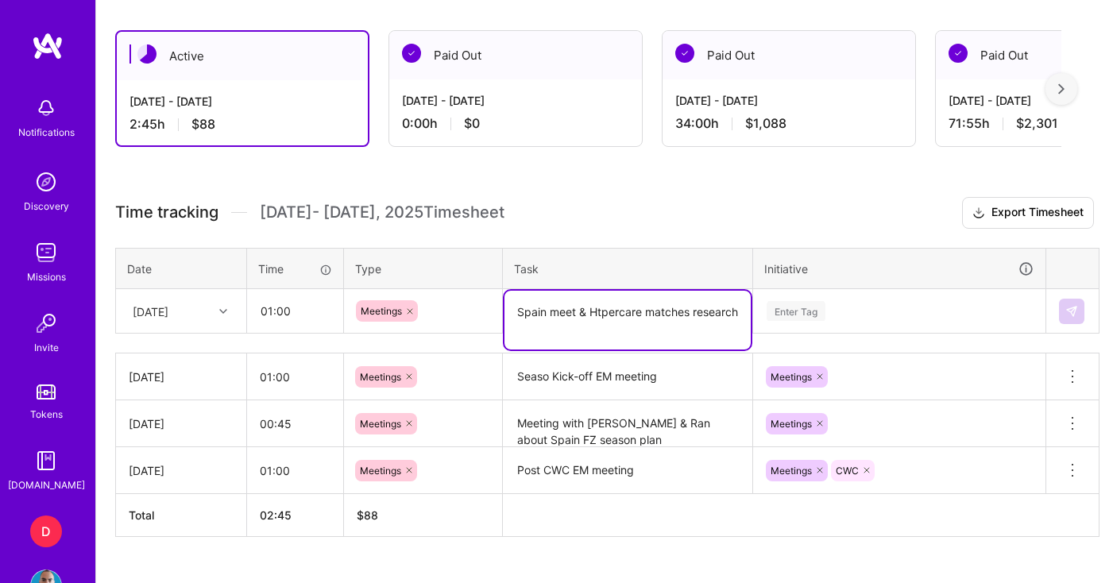
type textarea "Spain meet & Htpercare matches research"
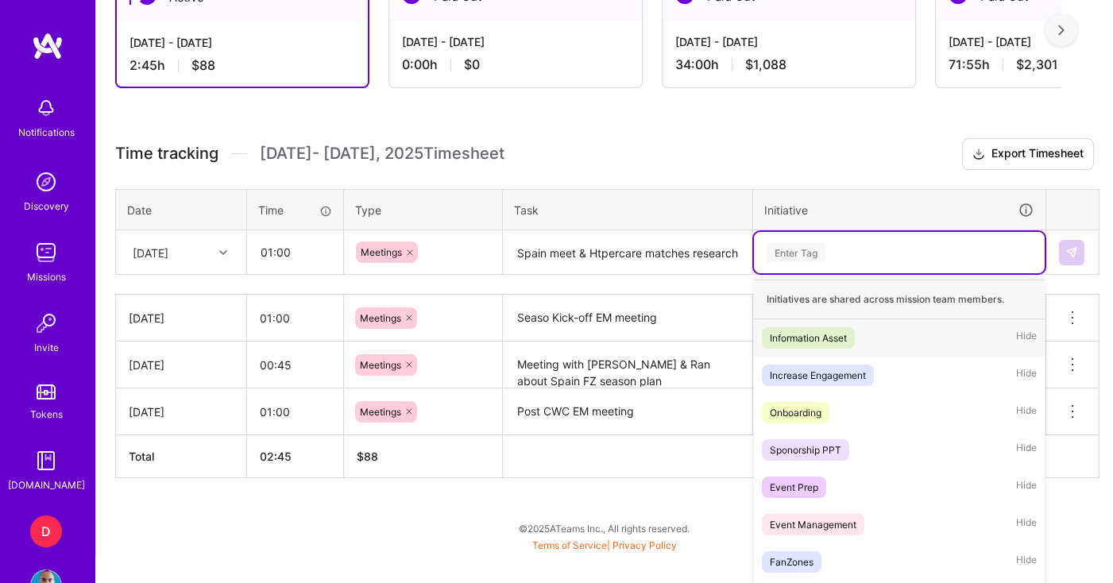
click at [860, 273] on div "option Meetings, selected. option Information Asset focused, 1 of 30. 30 result…" at bounding box center [899, 252] width 291 height 41
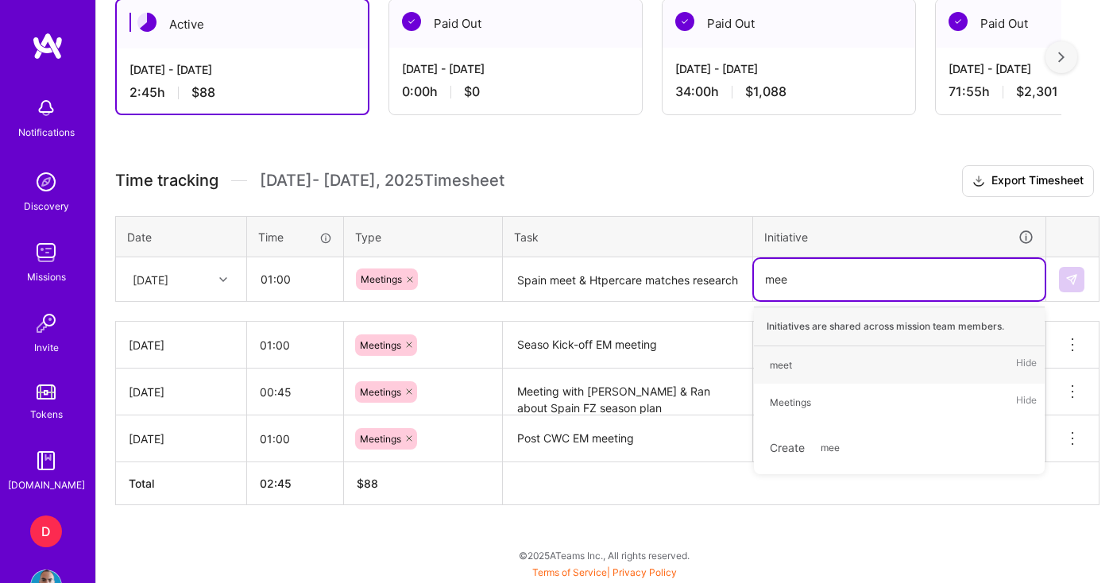
scroll to position [450, 0]
type input "meeti"
click at [808, 369] on div "Meetings" at bounding box center [790, 365] width 41 height 17
type input "p"
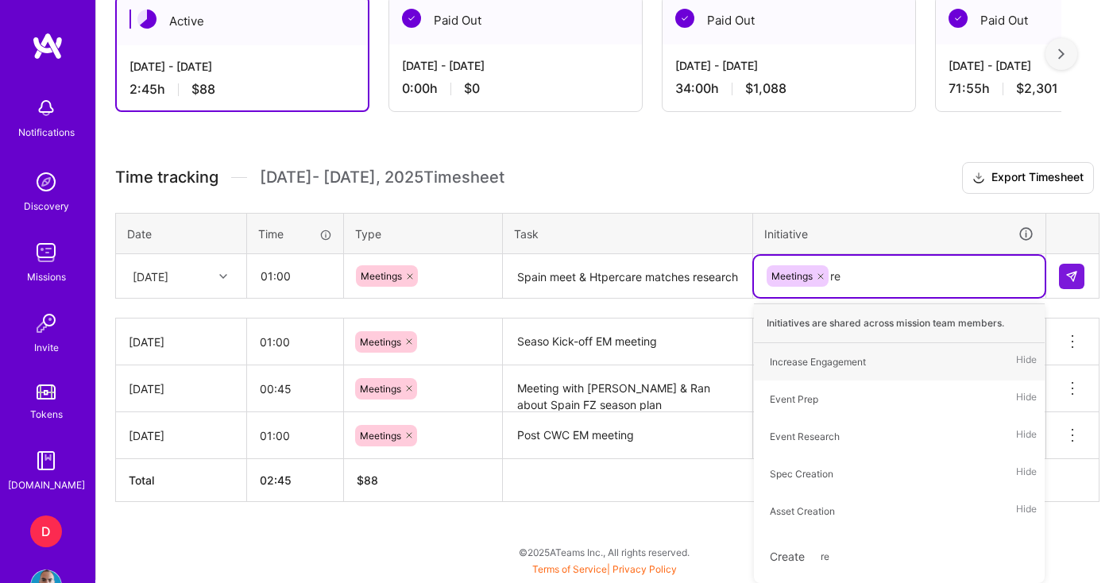
type input "res"
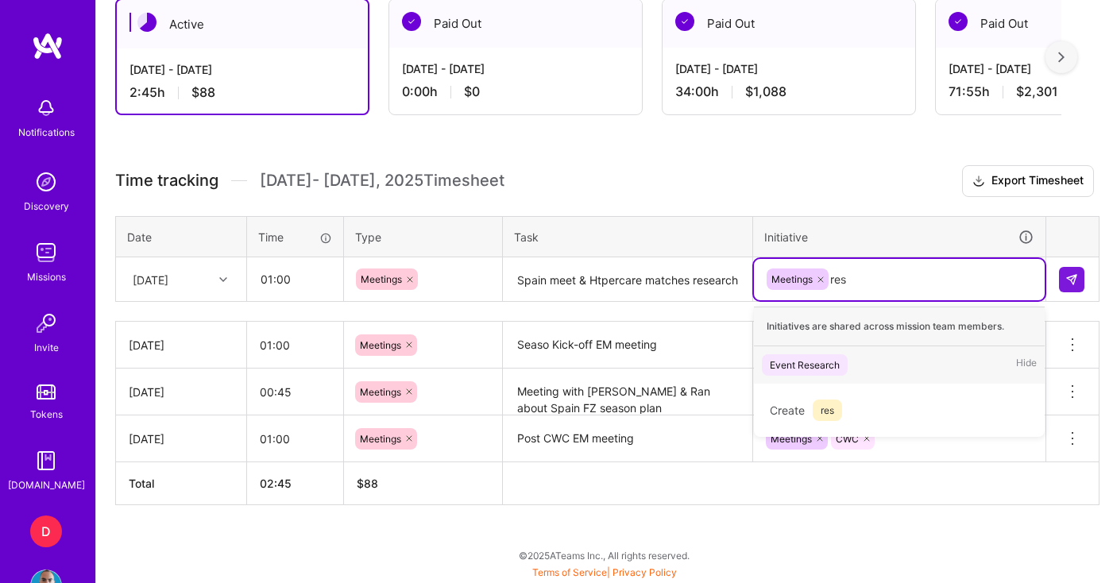
click at [803, 367] on div "Event Research" at bounding box center [805, 365] width 70 height 17
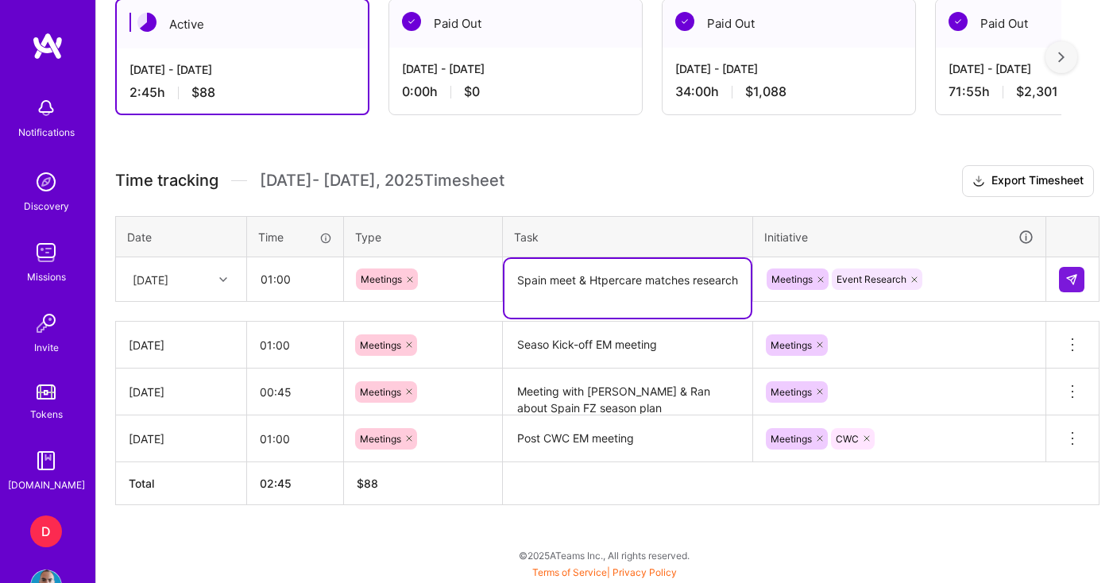
click at [597, 285] on textarea "Spain meet & Htpercare matches research" at bounding box center [627, 288] width 246 height 59
type textarea "Spain meet & Hypercare matches research"
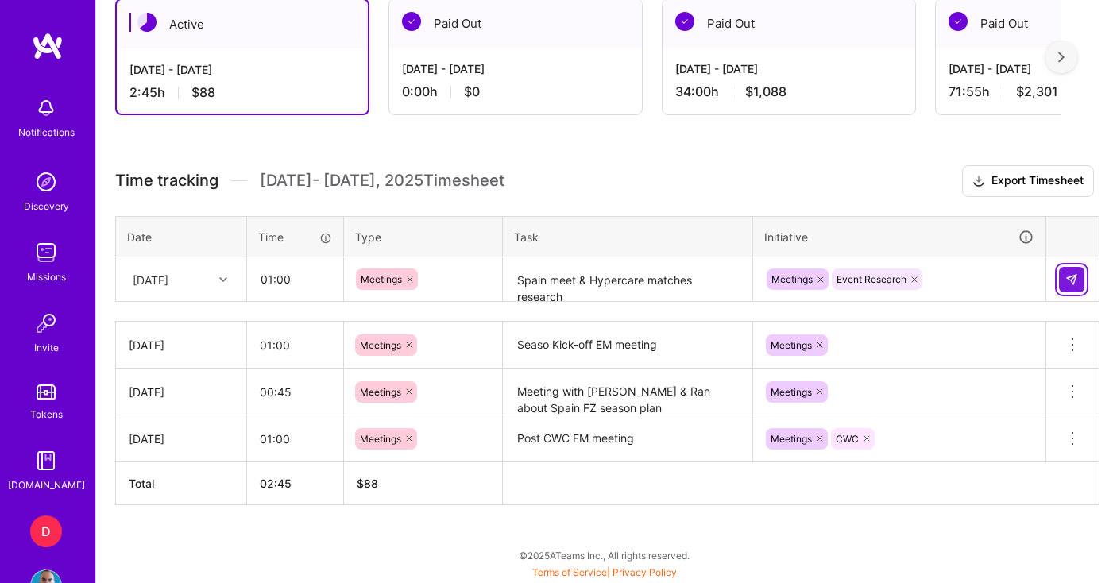
click at [1073, 279] on img at bounding box center [1071, 279] width 13 height 13
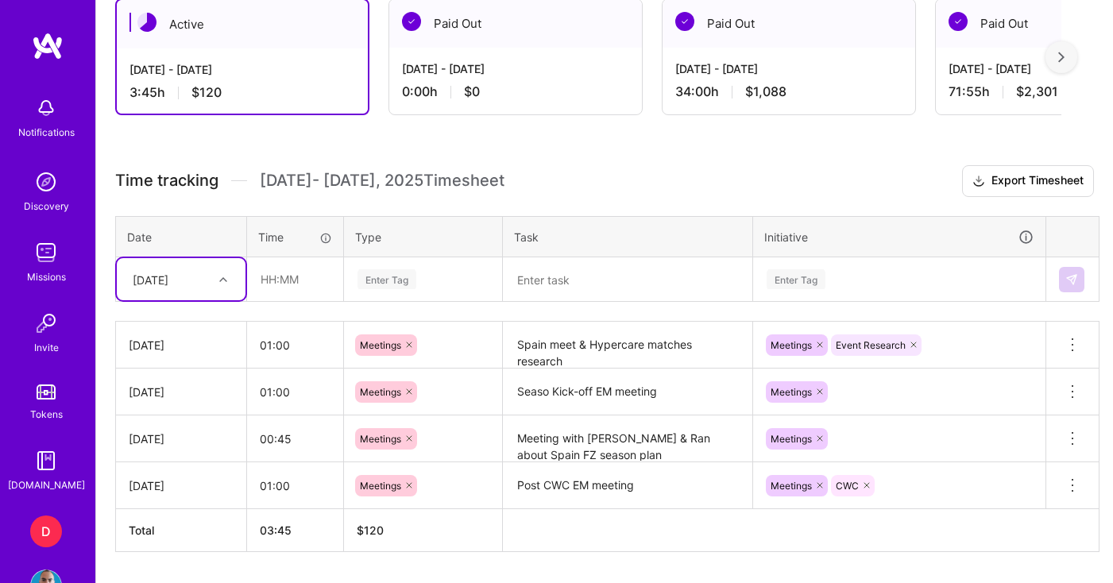
click at [546, 396] on textarea "Seaso Kick-off EM meeting" at bounding box center [627, 392] width 246 height 44
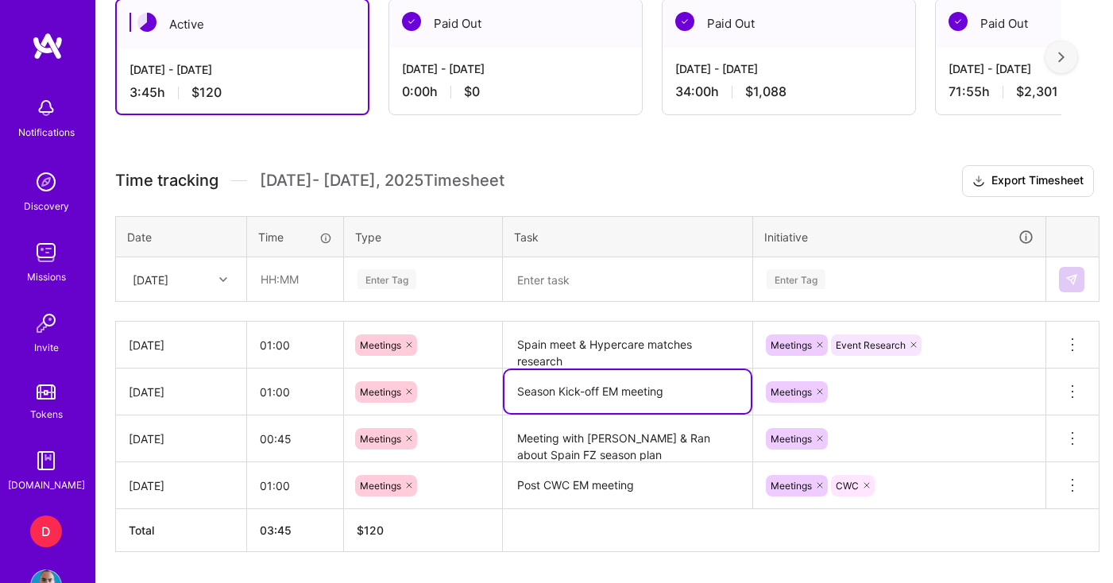
type textarea "Season Kick-off EM meeting"
click at [618, 122] on div "Active [DATE] - [DATE] 3:45 h $120 Paid Out [DATE] - [DATE] 0:00 h $0 Paid Out …" at bounding box center [604, 304] width 1017 height 651
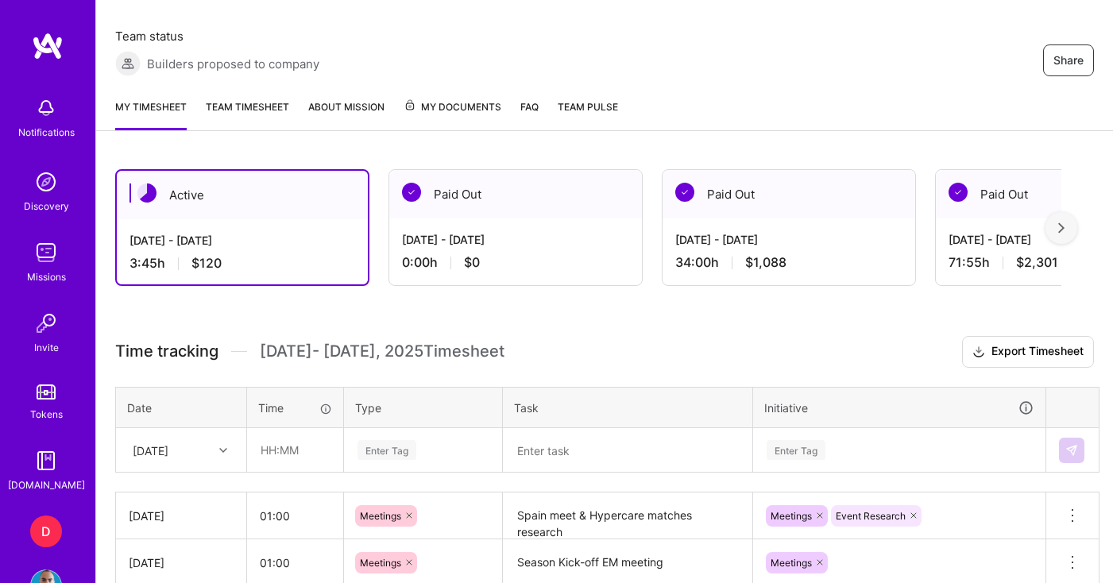
scroll to position [187, 0]
